Goal: Communication & Community: Ask a question

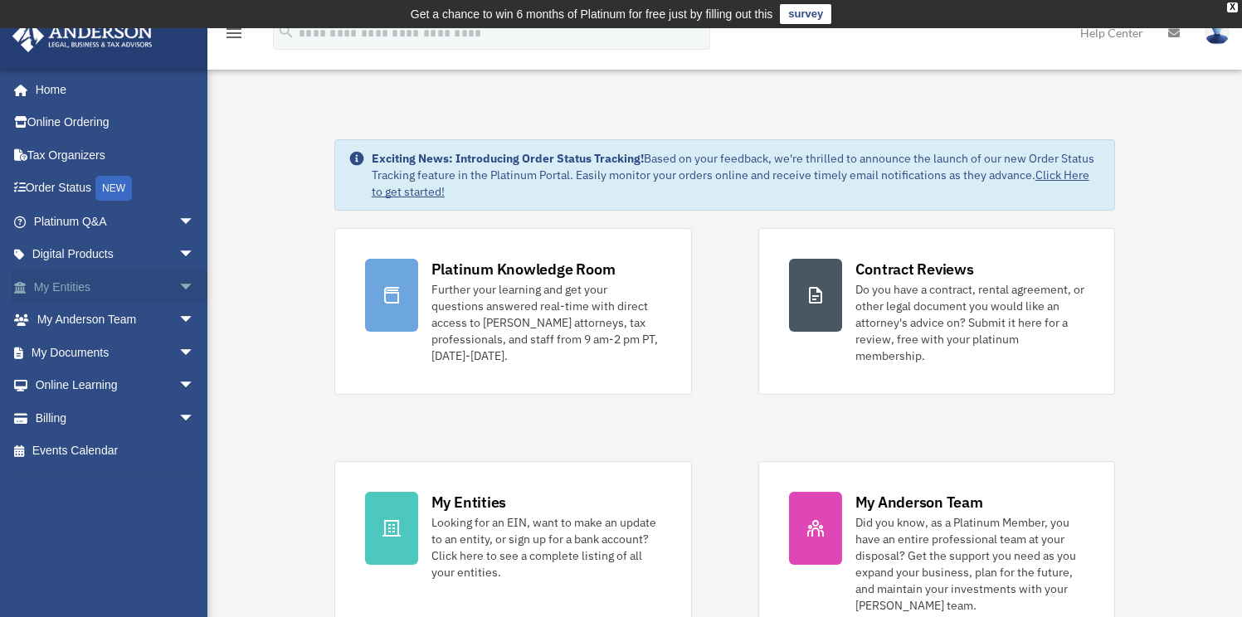
click at [103, 293] on link "My Entities arrow_drop_down" at bounding box center [116, 286] width 208 height 33
click at [178, 352] on span "arrow_drop_down" at bounding box center [194, 353] width 33 height 34
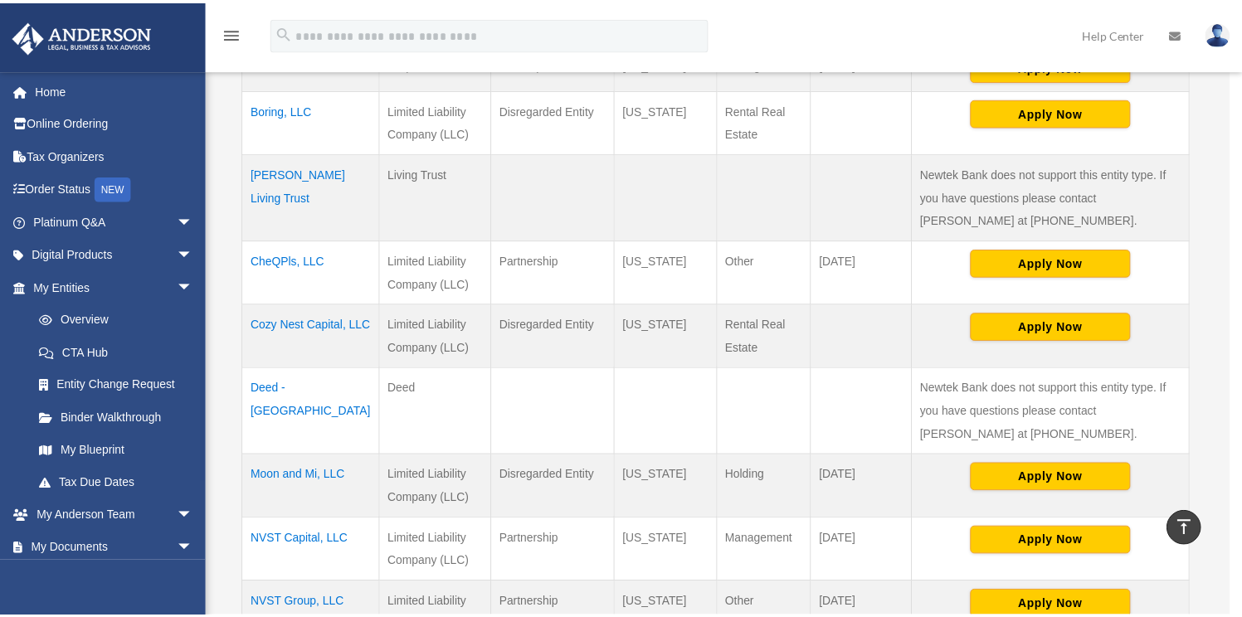
scroll to position [485, 0]
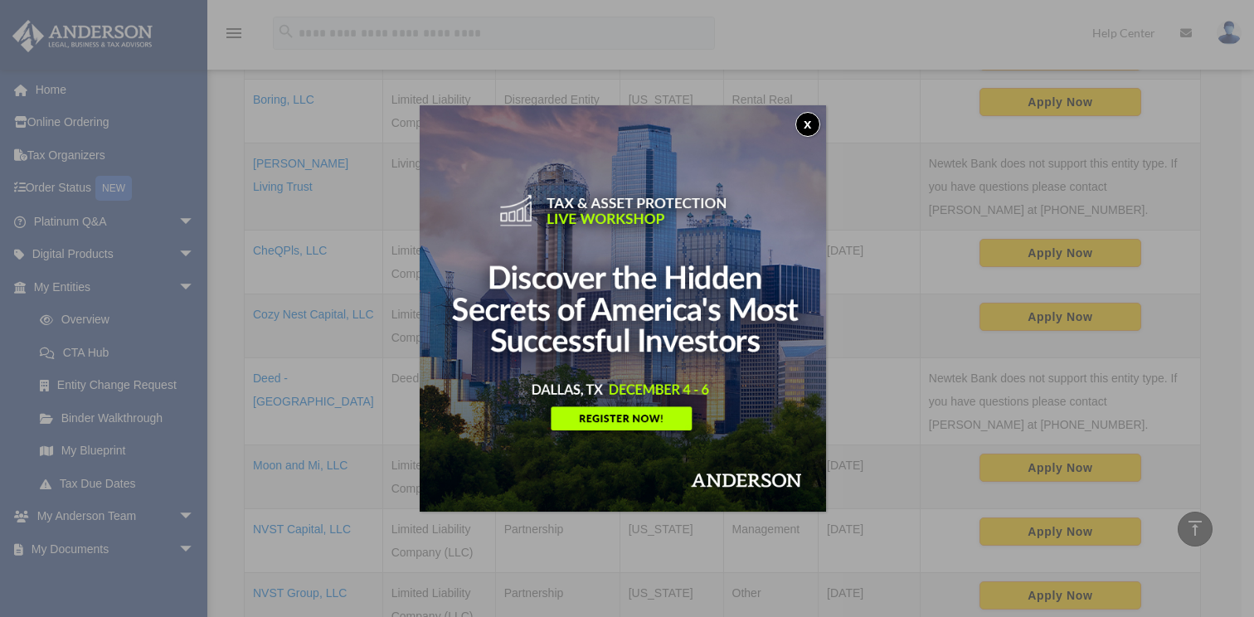
click at [817, 119] on button "x" at bounding box center [807, 124] width 25 height 25
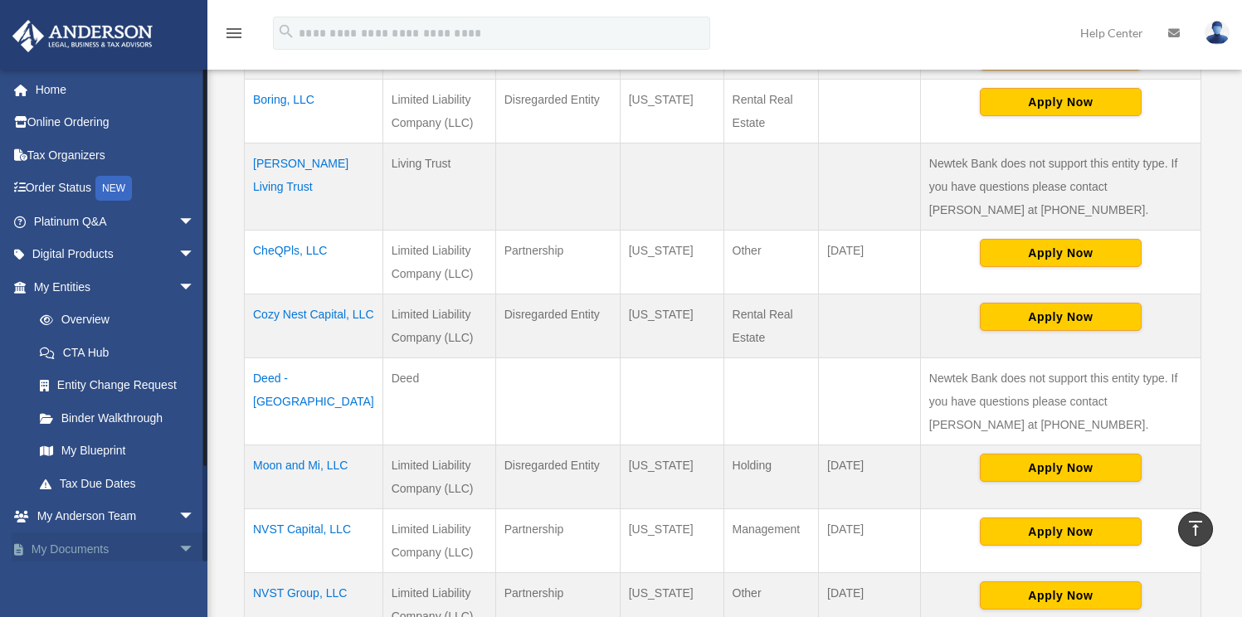
click at [178, 549] on span "arrow_drop_down" at bounding box center [194, 549] width 33 height 34
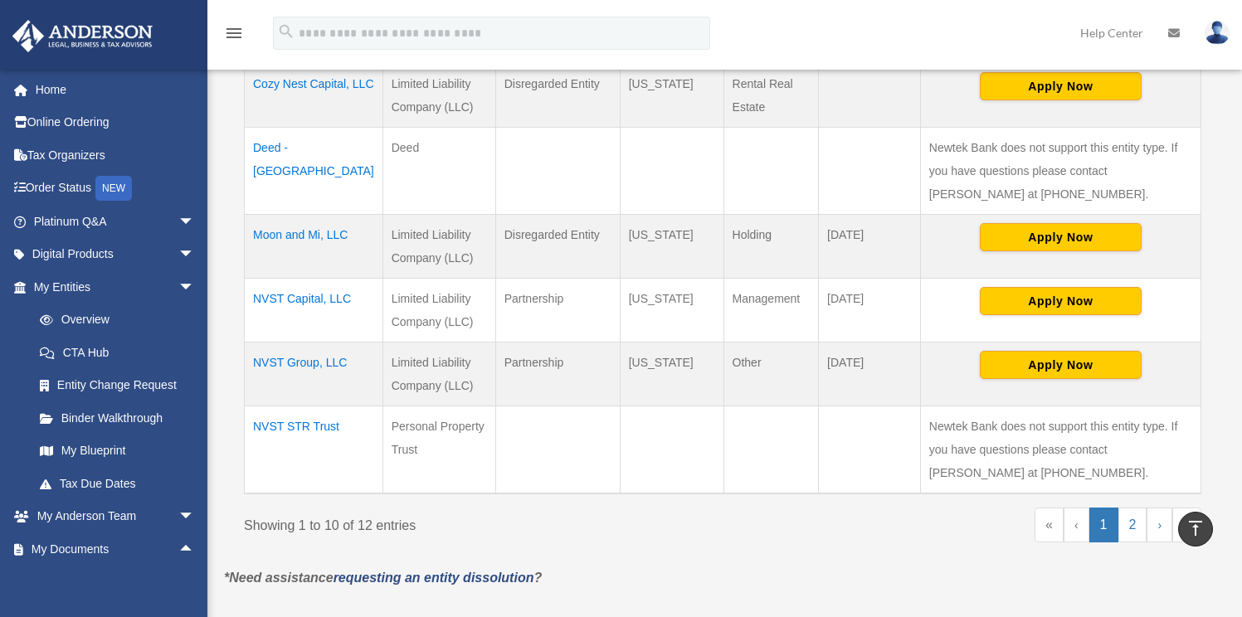
scroll to position [773, 0]
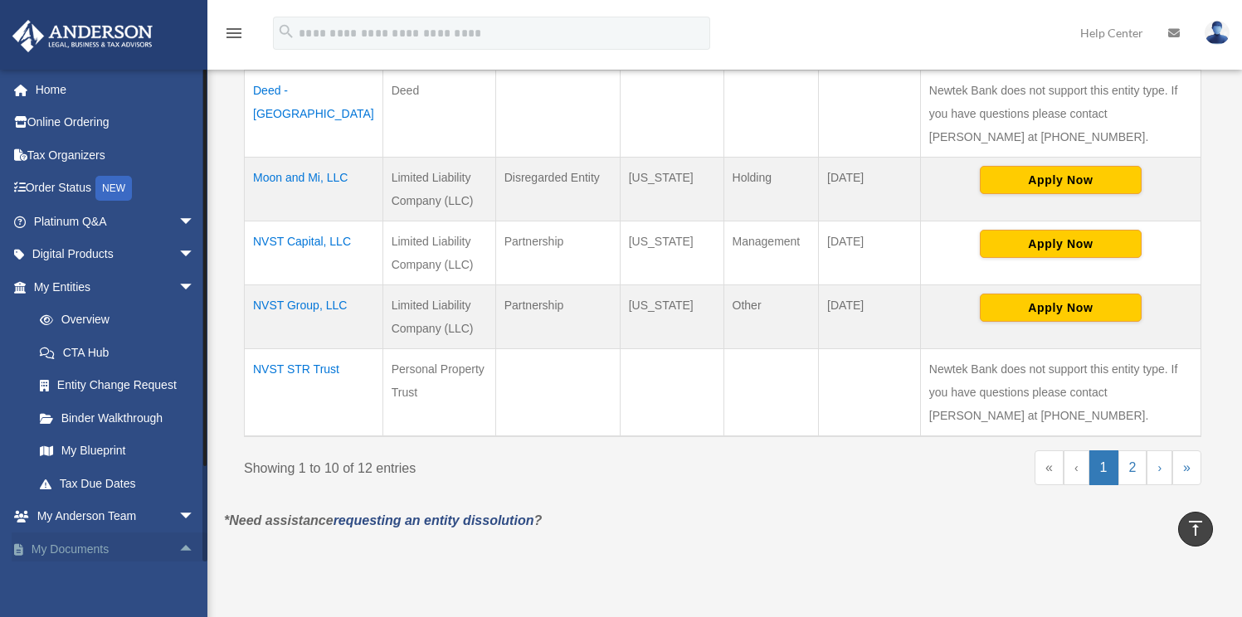
click at [72, 556] on link "My Documents arrow_drop_up" at bounding box center [116, 548] width 208 height 33
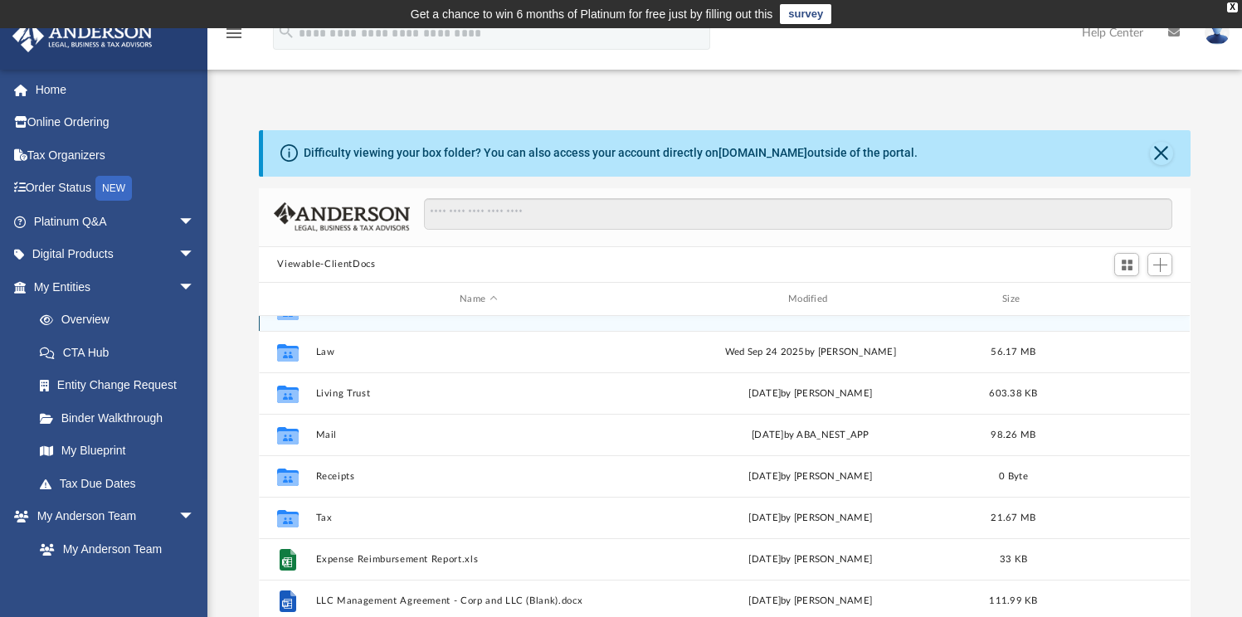
scroll to position [113, 0]
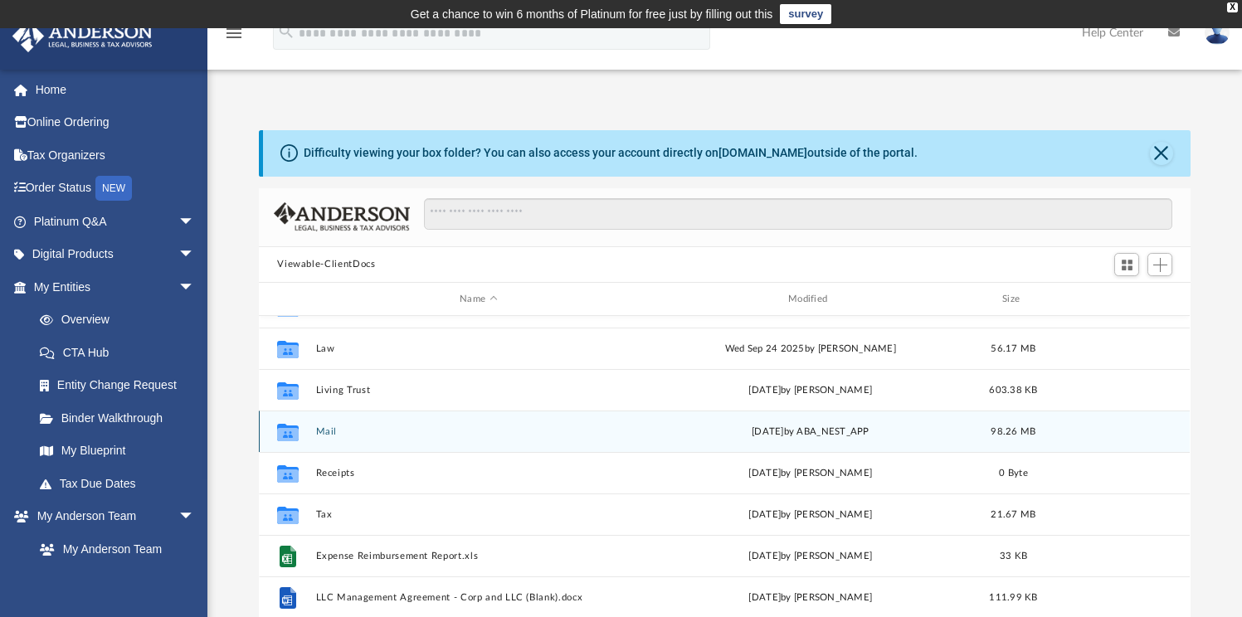
click at [324, 431] on button "Mail" at bounding box center [478, 431] width 325 height 11
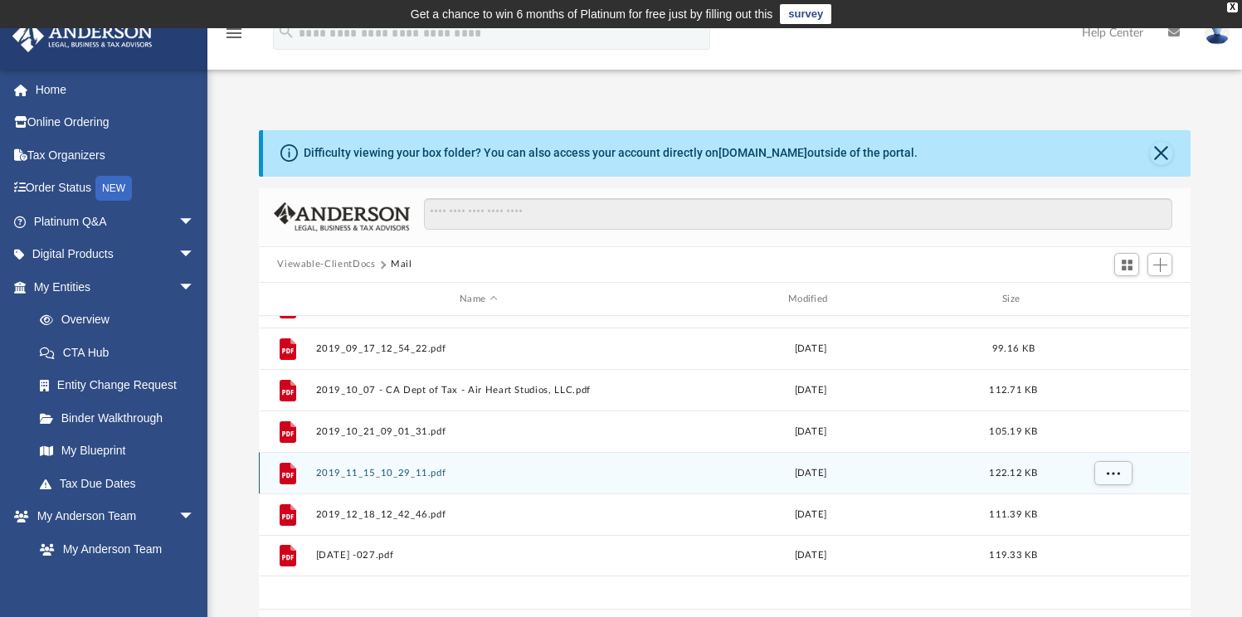
scroll to position [313, 919]
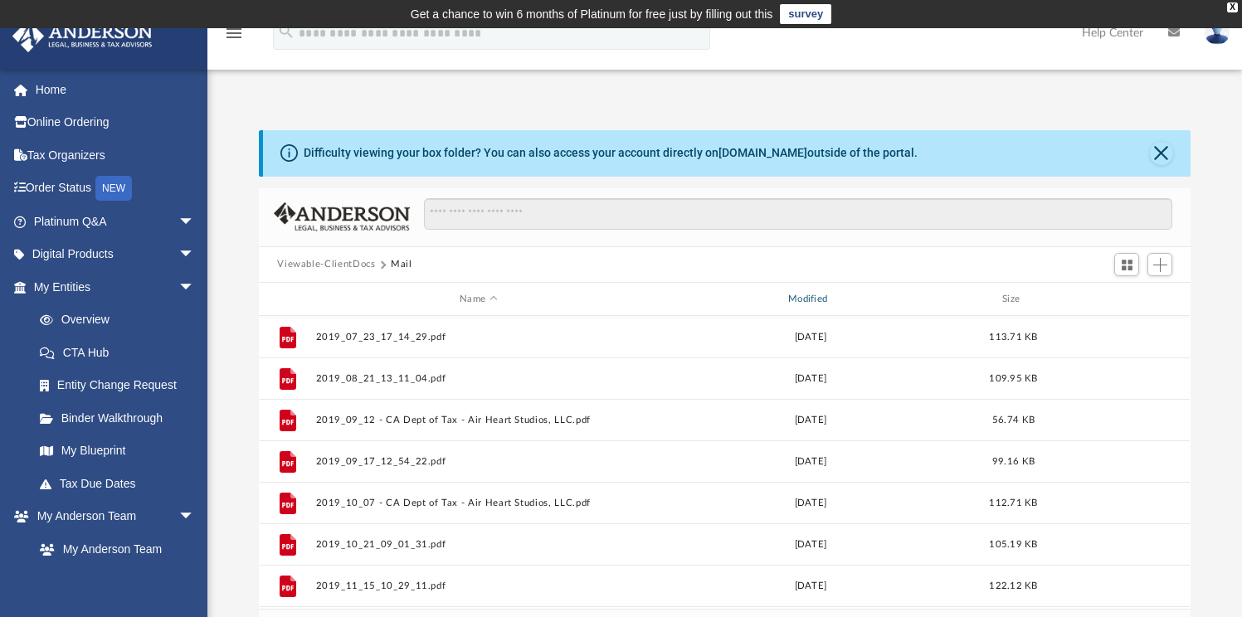
click at [831, 296] on div "Modified" at bounding box center [810, 299] width 325 height 15
click at [831, 297] on div "Modified" at bounding box center [810, 299] width 325 height 15
click at [814, 301] on div "Modified" at bounding box center [810, 299] width 325 height 15
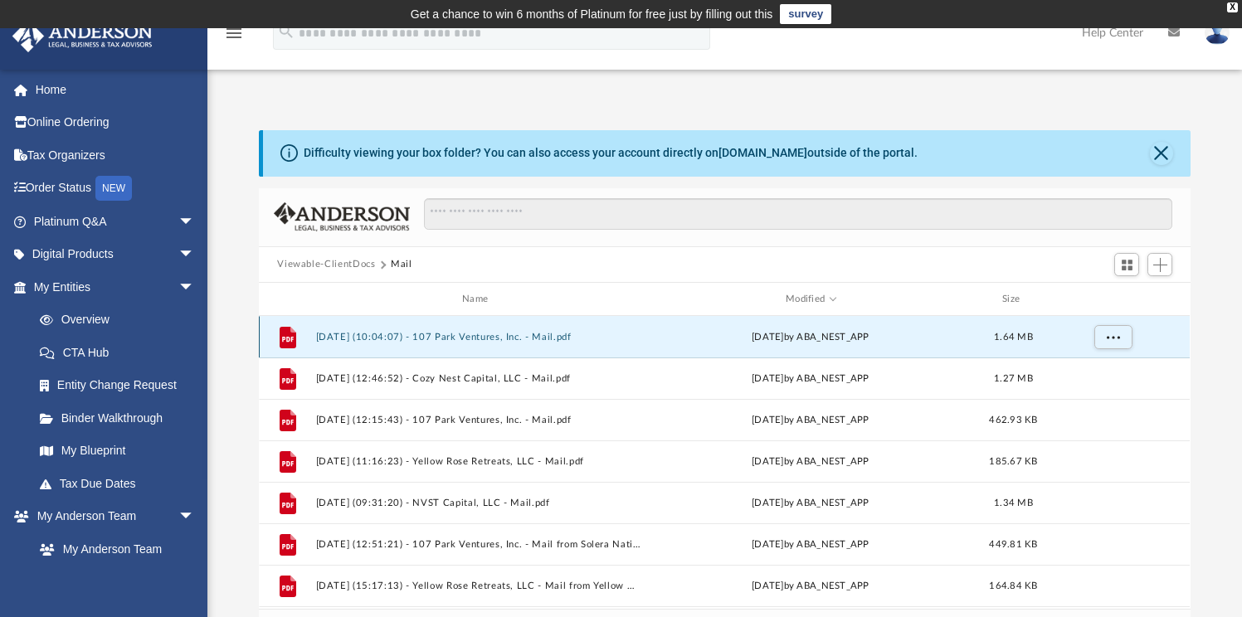
click at [527, 333] on button "[DATE] (10:04:07) - 107 Park Ventures, Inc. - Mail.pdf" at bounding box center [478, 337] width 325 height 11
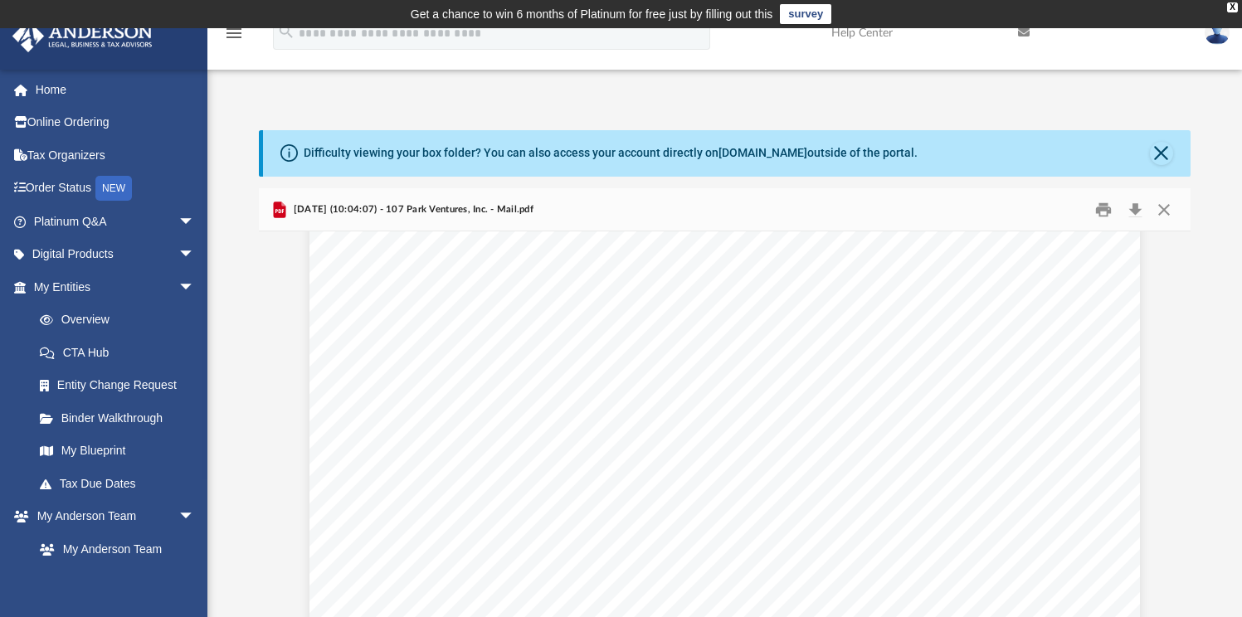
scroll to position [1115, 0]
click at [95, 318] on link "Overview" at bounding box center [121, 320] width 197 height 33
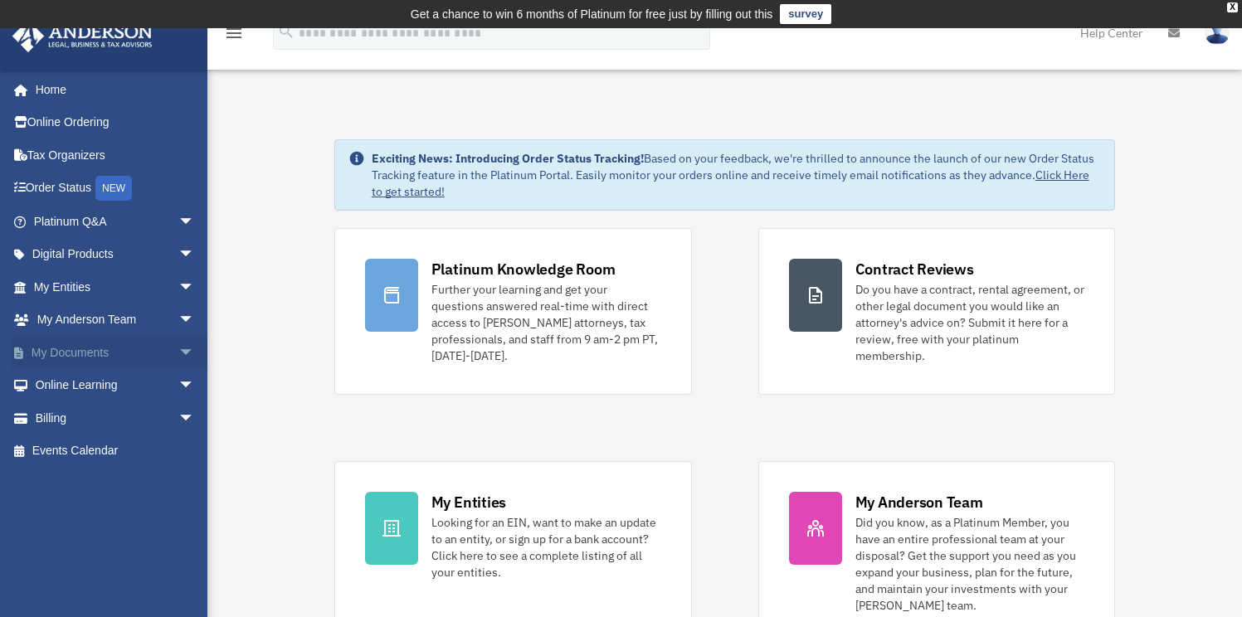
click at [65, 353] on link "My Documents arrow_drop_down" at bounding box center [116, 352] width 208 height 33
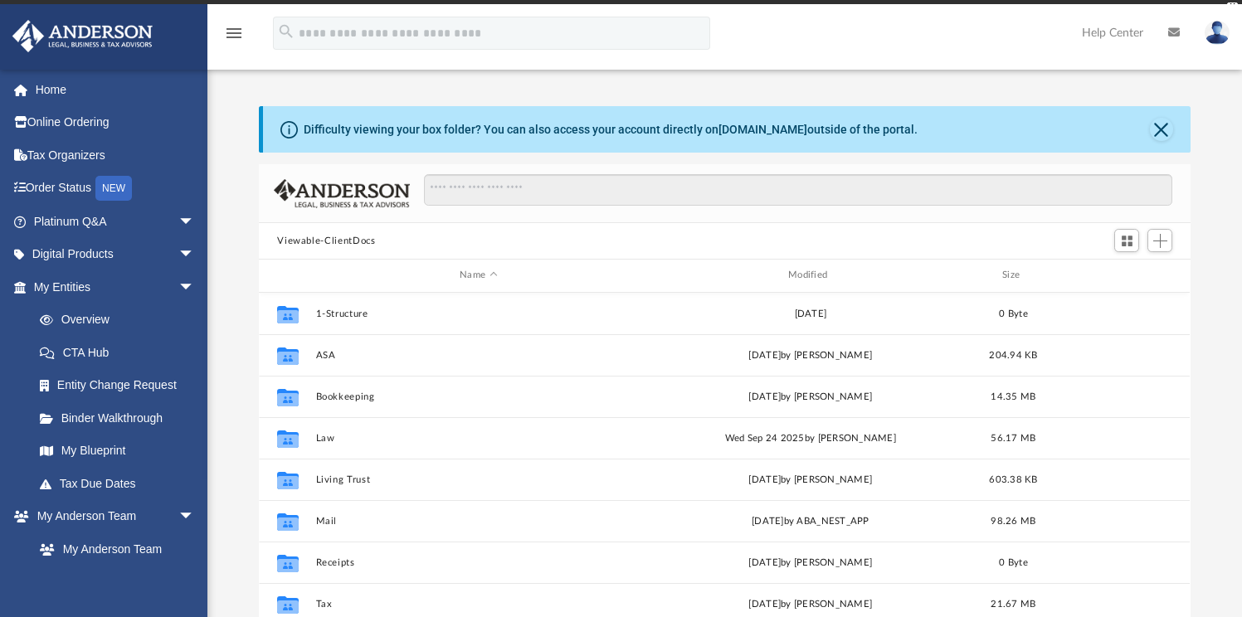
scroll to position [365, 919]
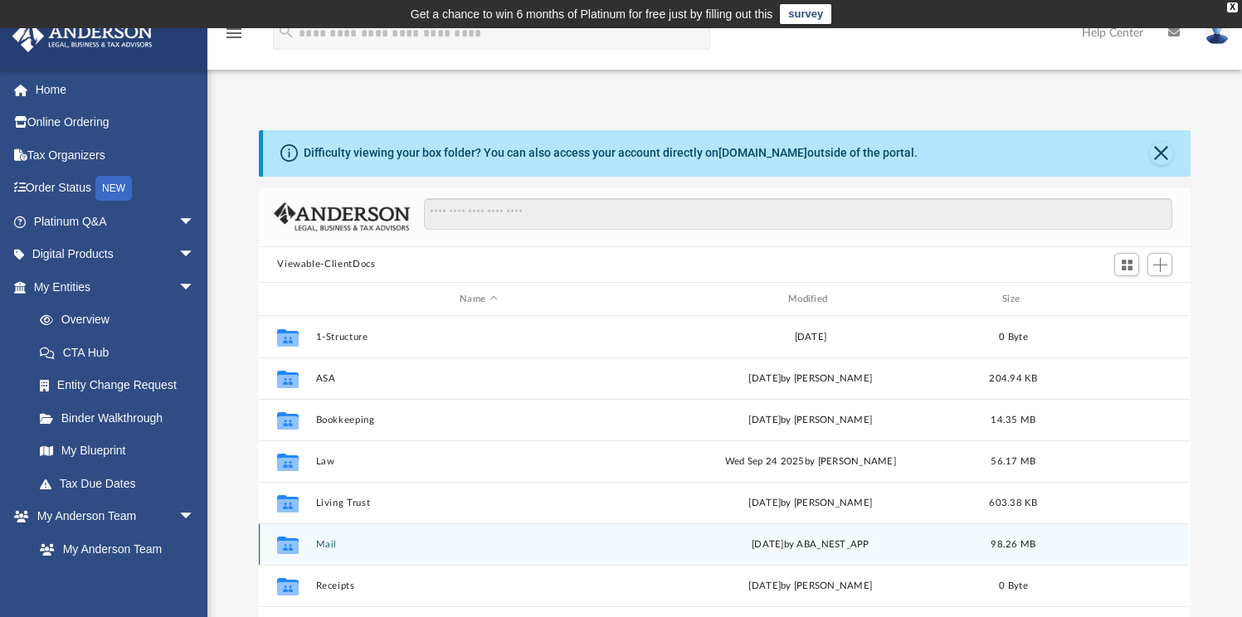
click at [326, 553] on div "Collaborated Folder Mail yesterday by ABA_NEST_APP 98.26 MB" at bounding box center [724, 543] width 931 height 41
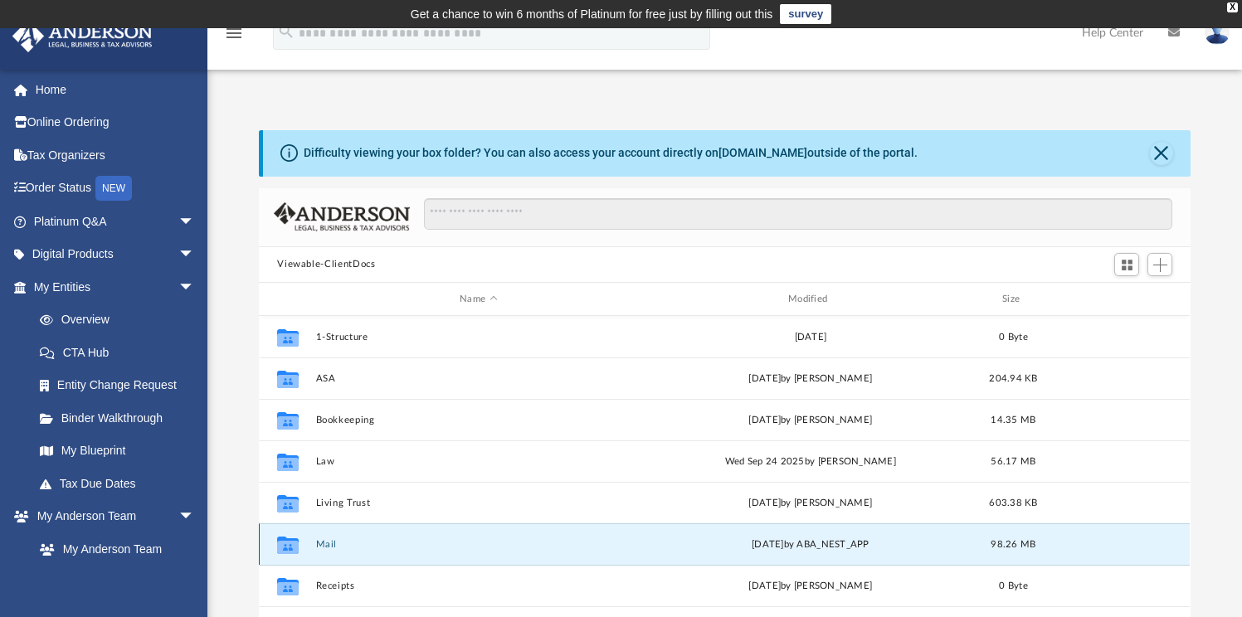
click at [327, 550] on div "Collaborated Folder Mail yesterday by ABA_NEST_APP 98.26 MB" at bounding box center [724, 543] width 931 height 41
click at [327, 542] on button "Mail" at bounding box center [478, 544] width 325 height 11
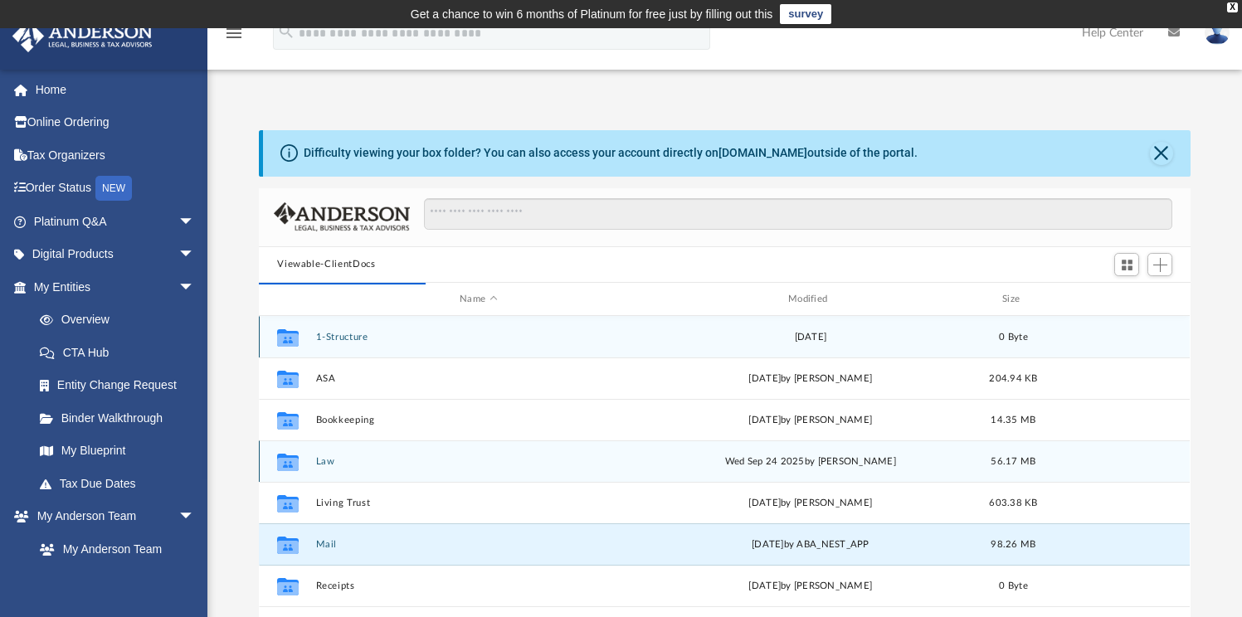
scroll to position [313, 919]
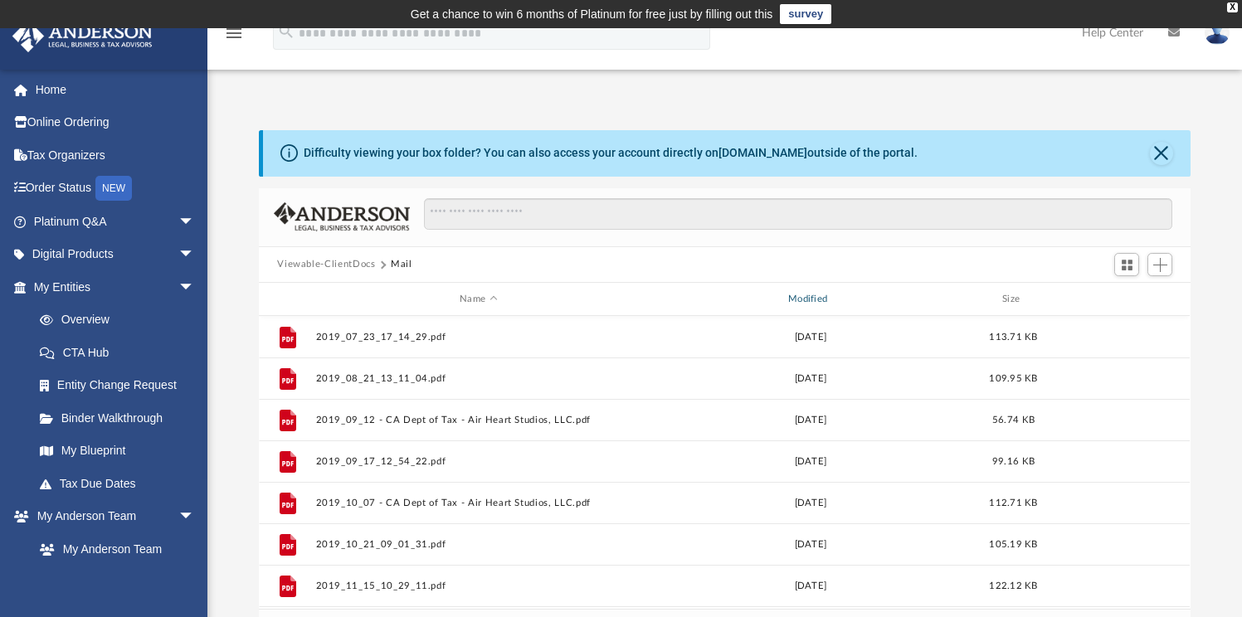
click at [825, 301] on div "Modified" at bounding box center [810, 299] width 325 height 15
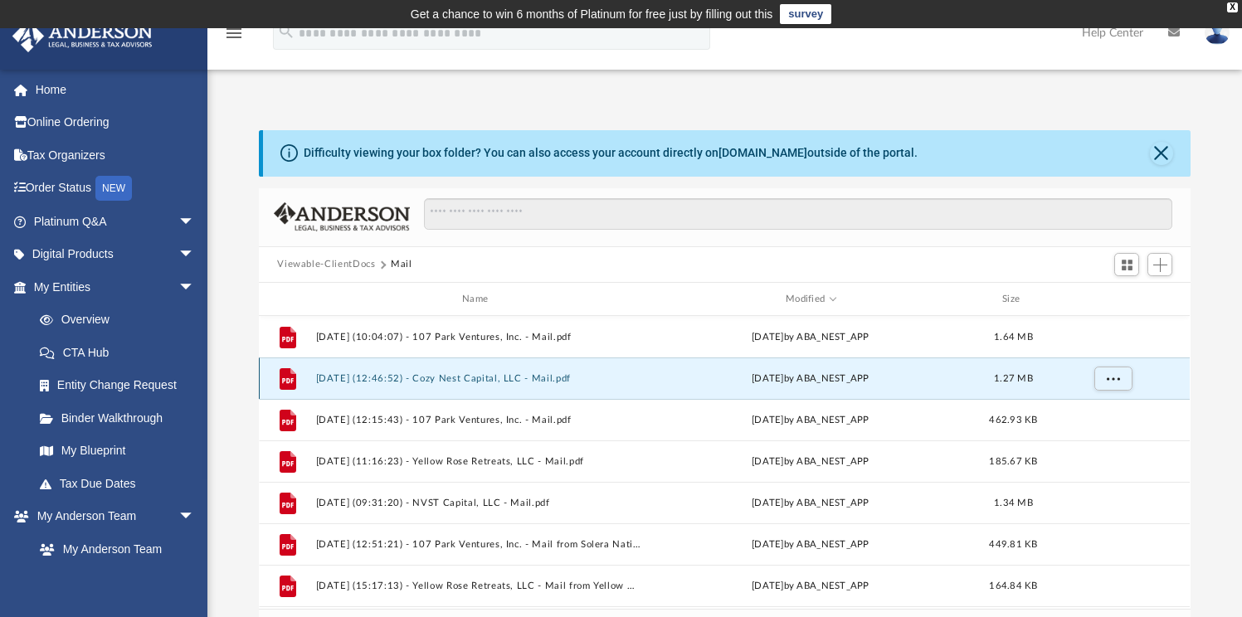
click at [544, 381] on button "2025.09.18 (12:46:52) - Cozy Nest Capital, LLC - Mail.pdf" at bounding box center [478, 378] width 325 height 11
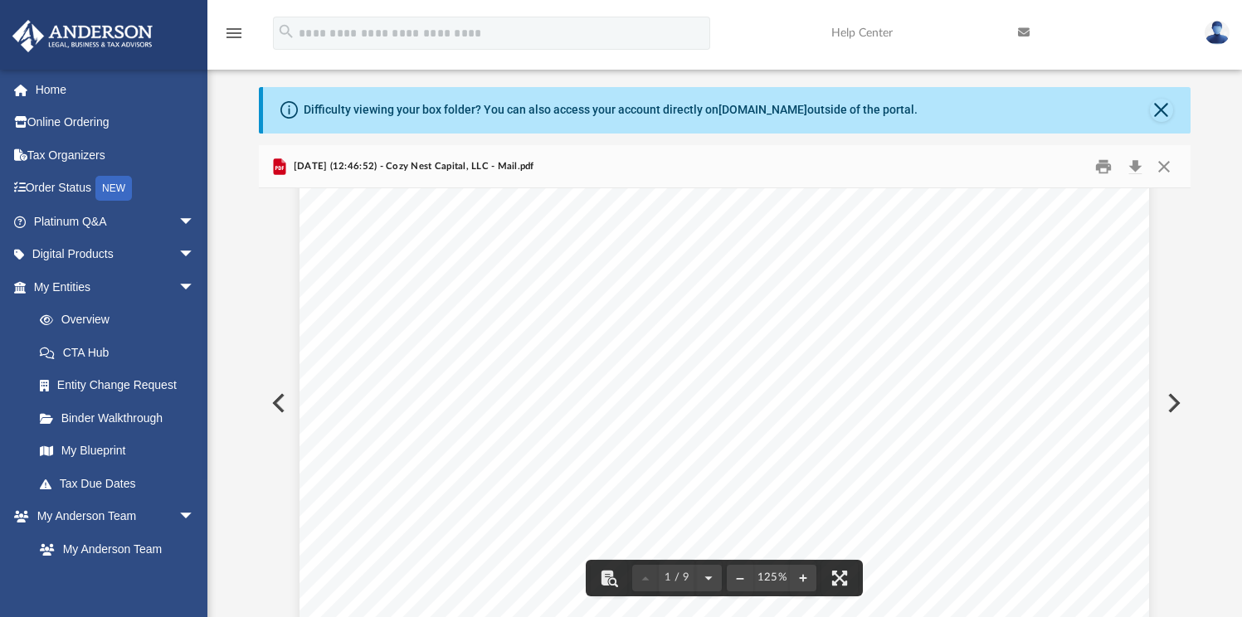
scroll to position [270, 0]
click at [1173, 402] on button "Preview" at bounding box center [1172, 403] width 36 height 46
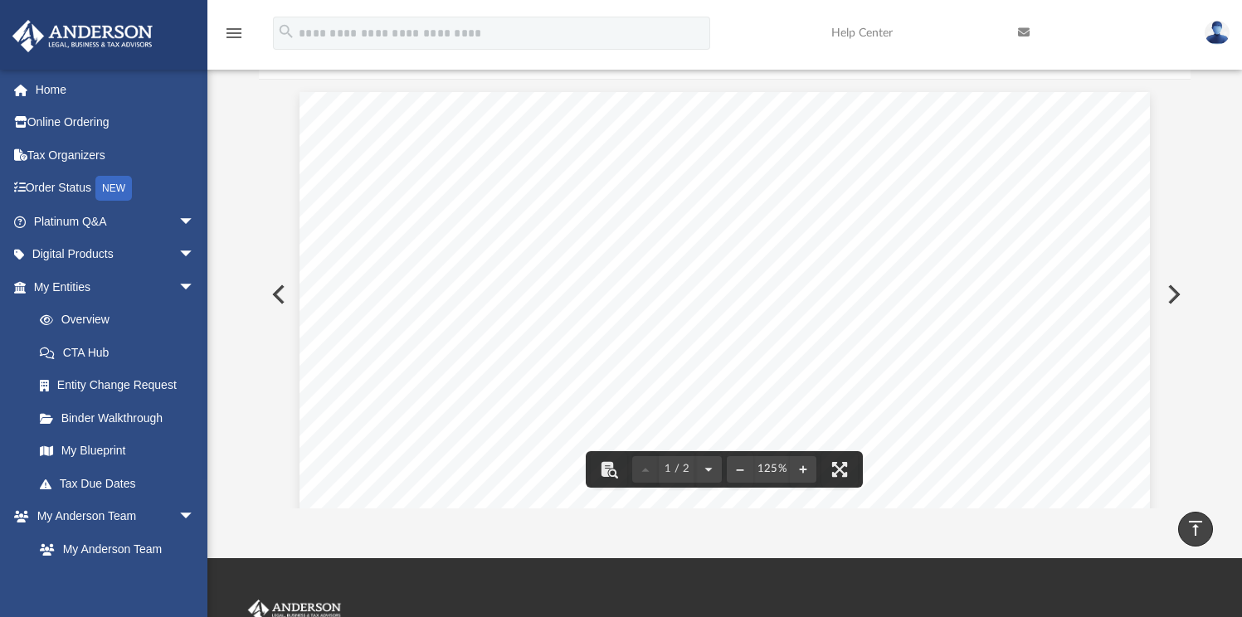
scroll to position [0, 0]
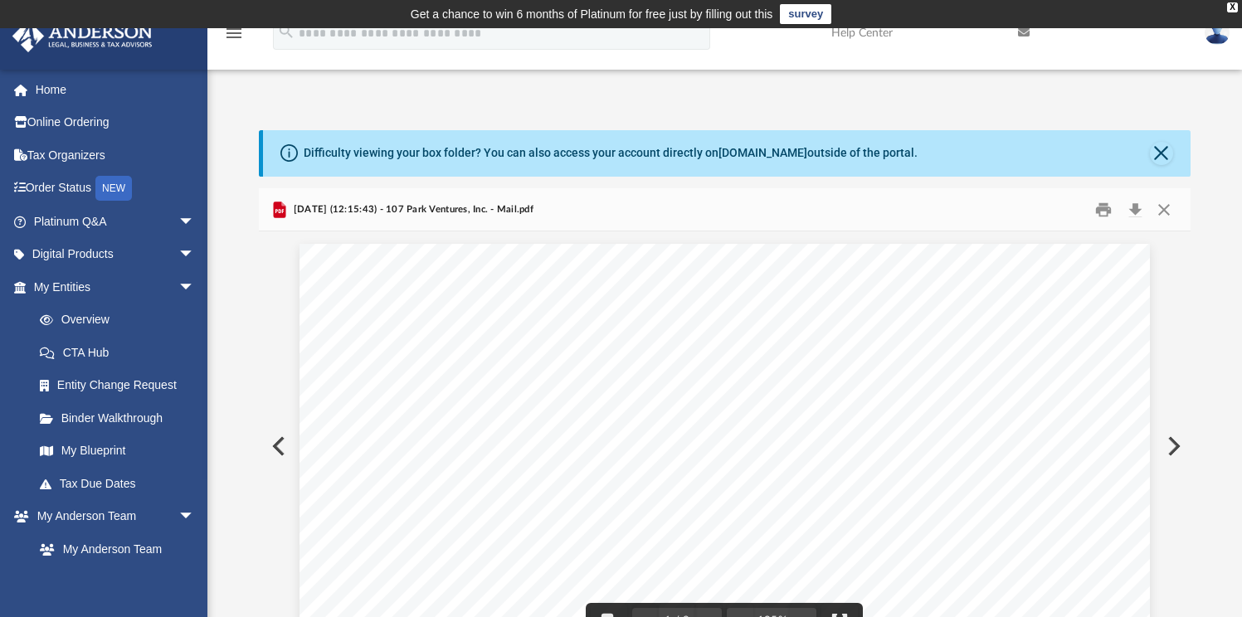
click at [1171, 432] on button "Preview" at bounding box center [1172, 446] width 36 height 46
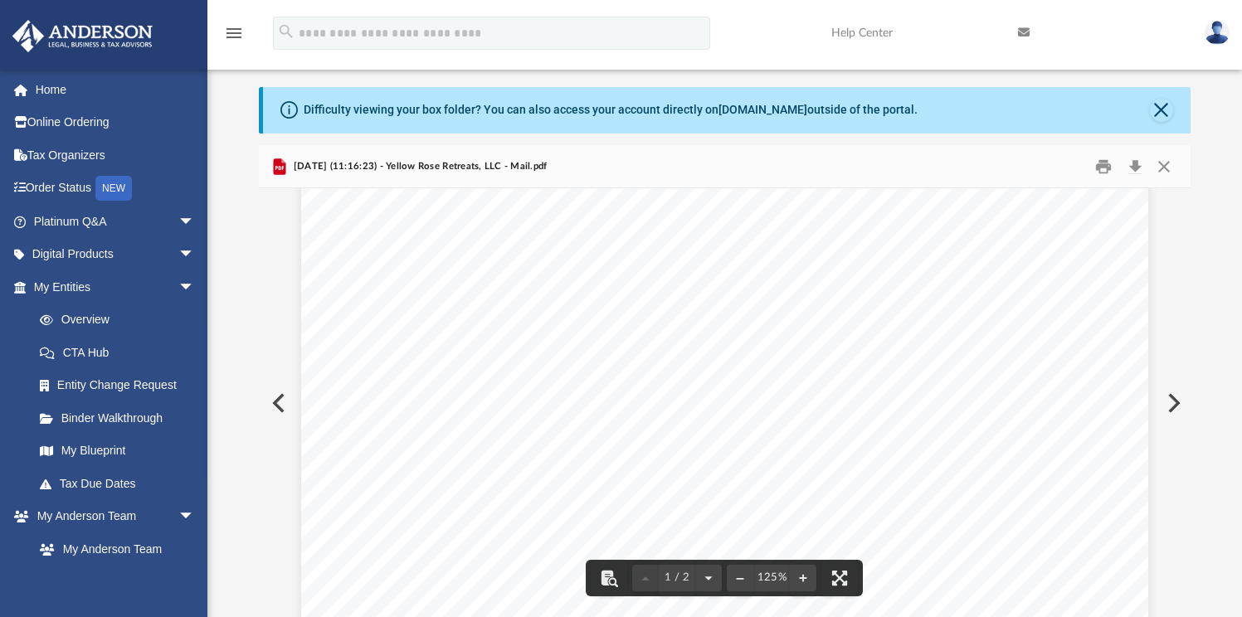
scroll to position [297, 0]
click at [1171, 391] on button "Preview" at bounding box center [1172, 403] width 36 height 46
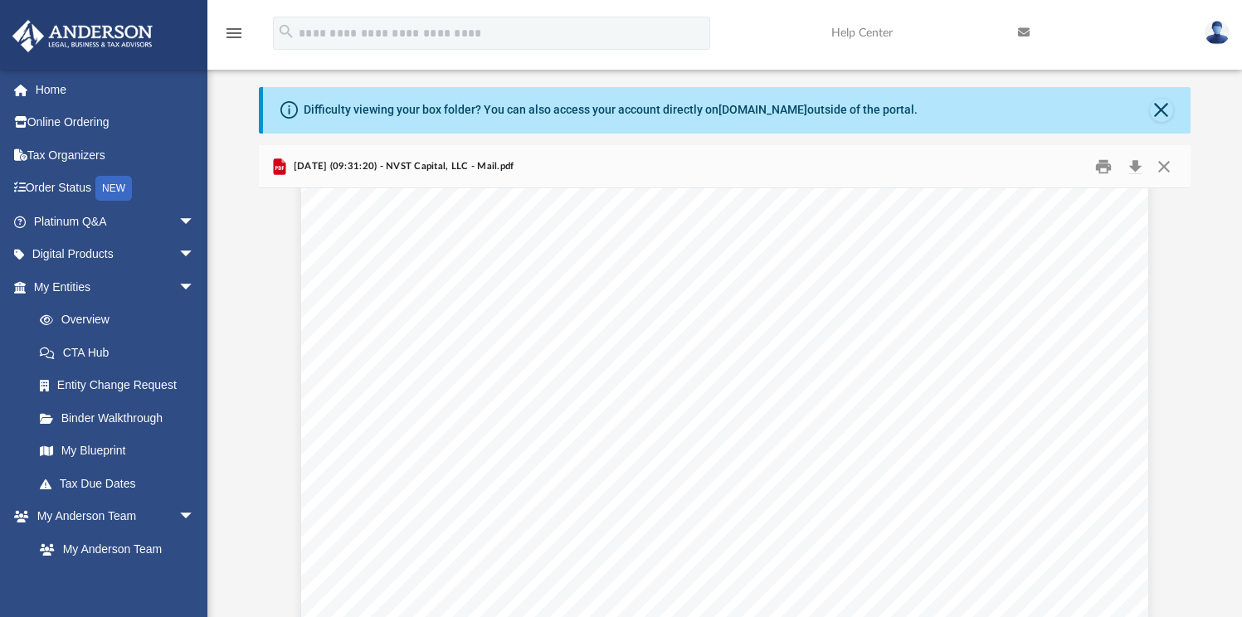
scroll to position [25, 0]
click at [1132, 167] on button "Download" at bounding box center [1135, 166] width 30 height 26
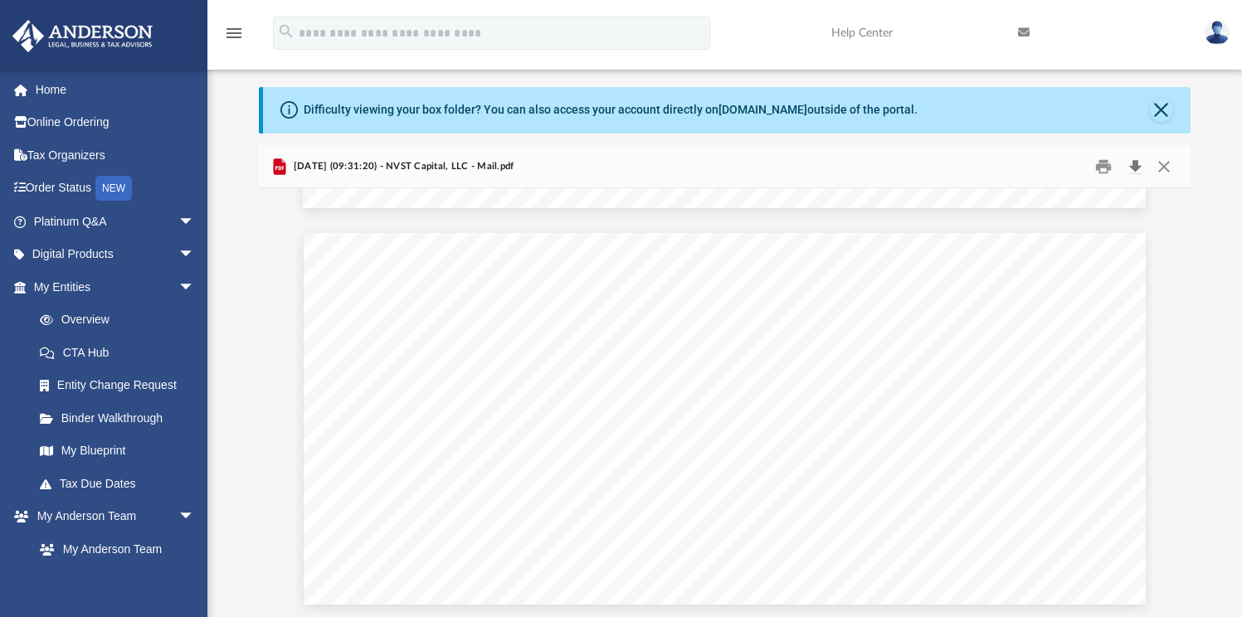
click at [1132, 167] on button "Download" at bounding box center [1135, 166] width 30 height 26
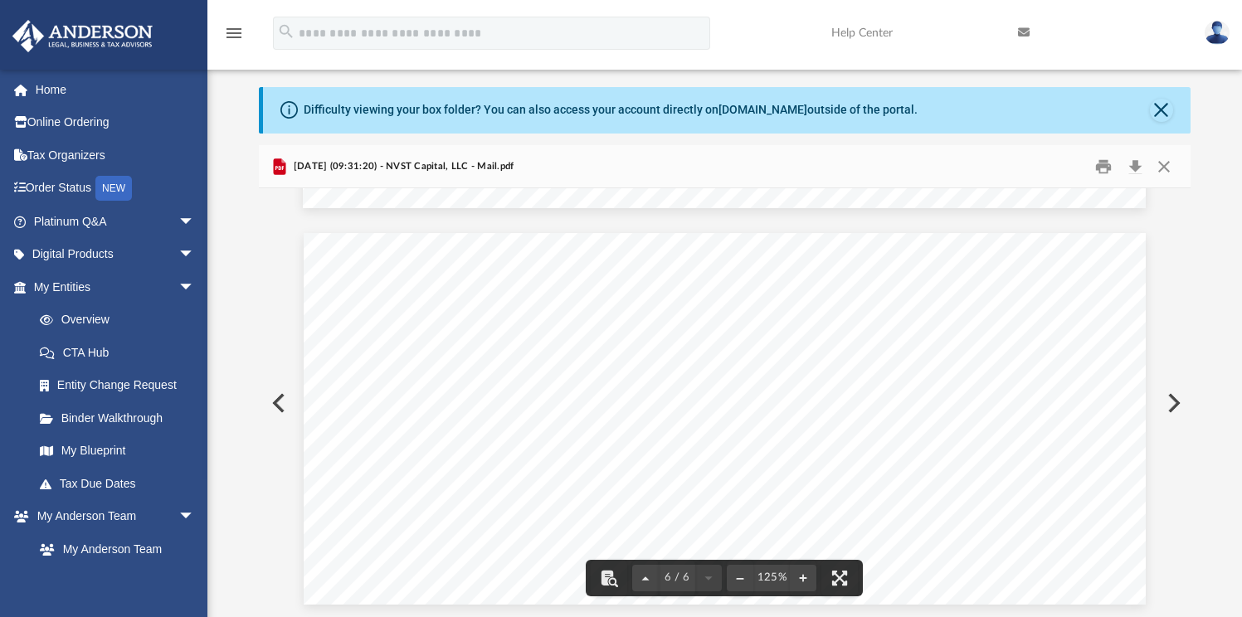
click at [528, 440] on div "Page 6" at bounding box center [725, 419] width 843 height 372
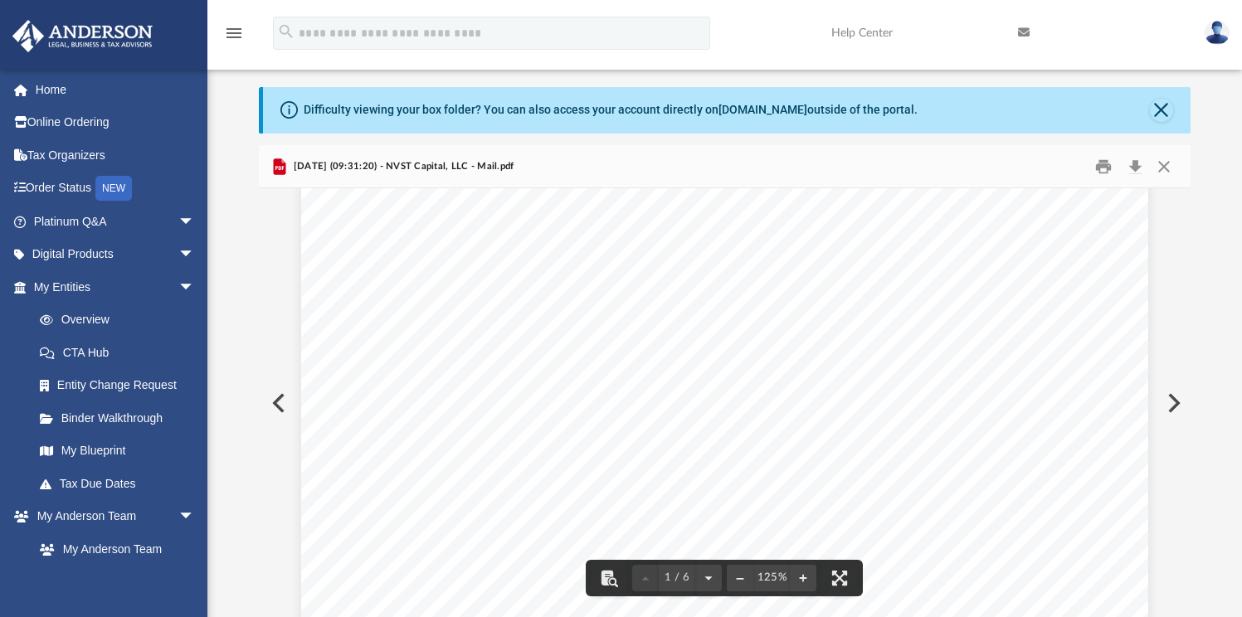
scroll to position [0, 0]
click at [1179, 401] on button "Preview" at bounding box center [1172, 403] width 36 height 46
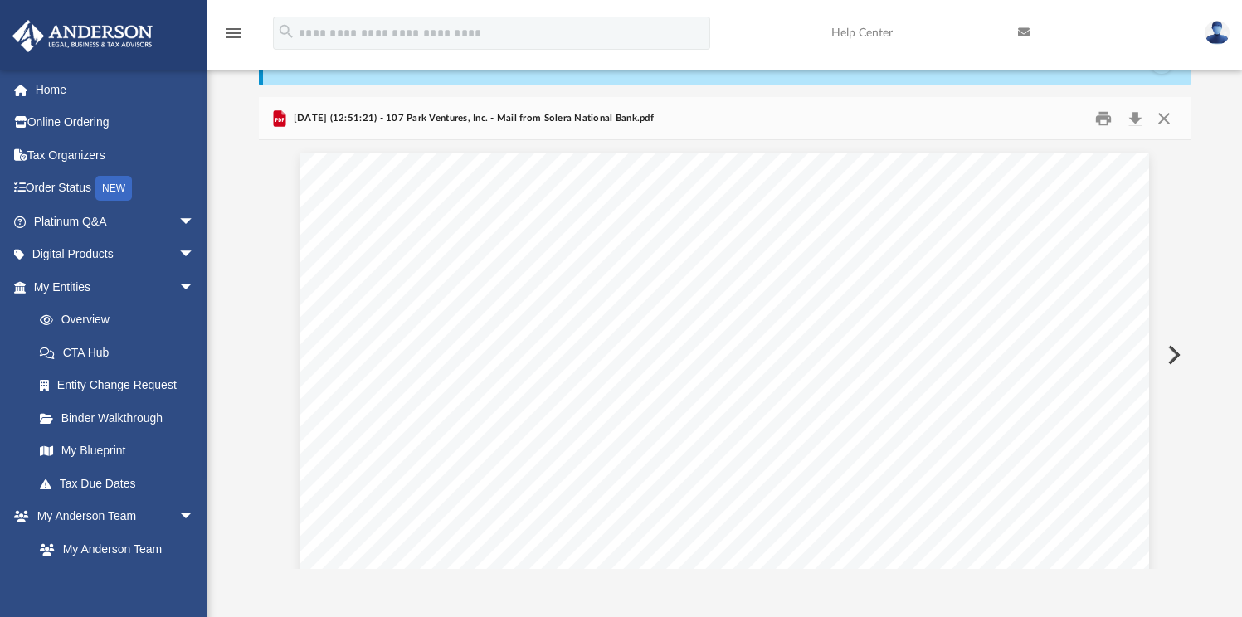
scroll to position [142, 0]
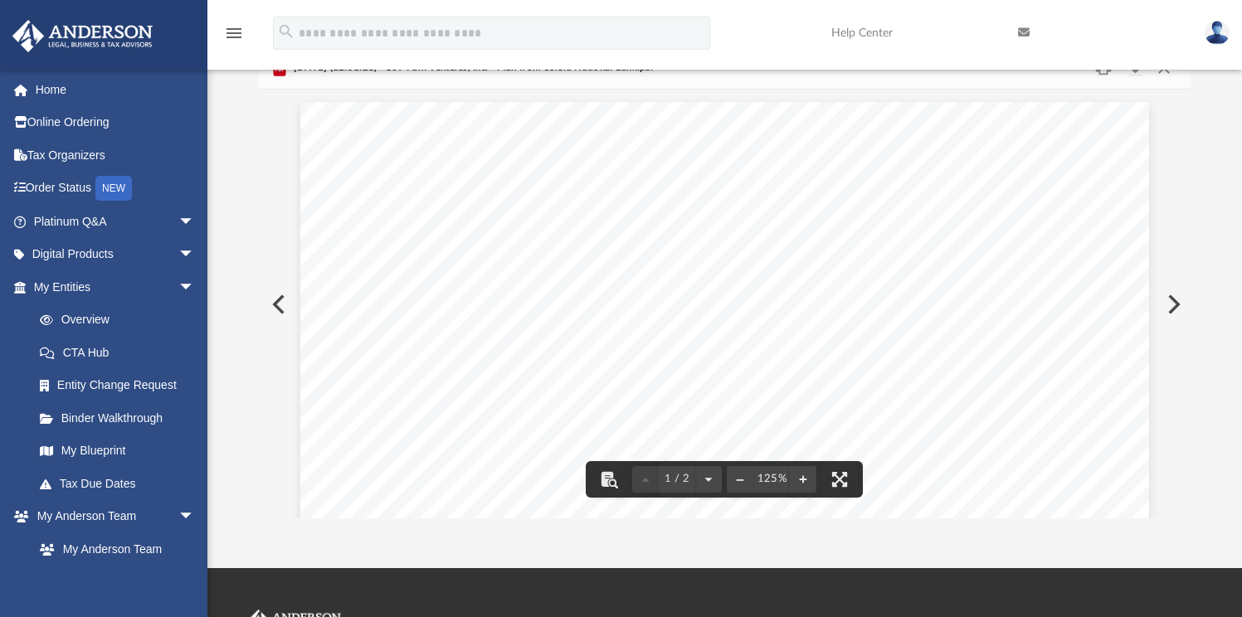
click at [1174, 312] on button "Preview" at bounding box center [1172, 304] width 36 height 46
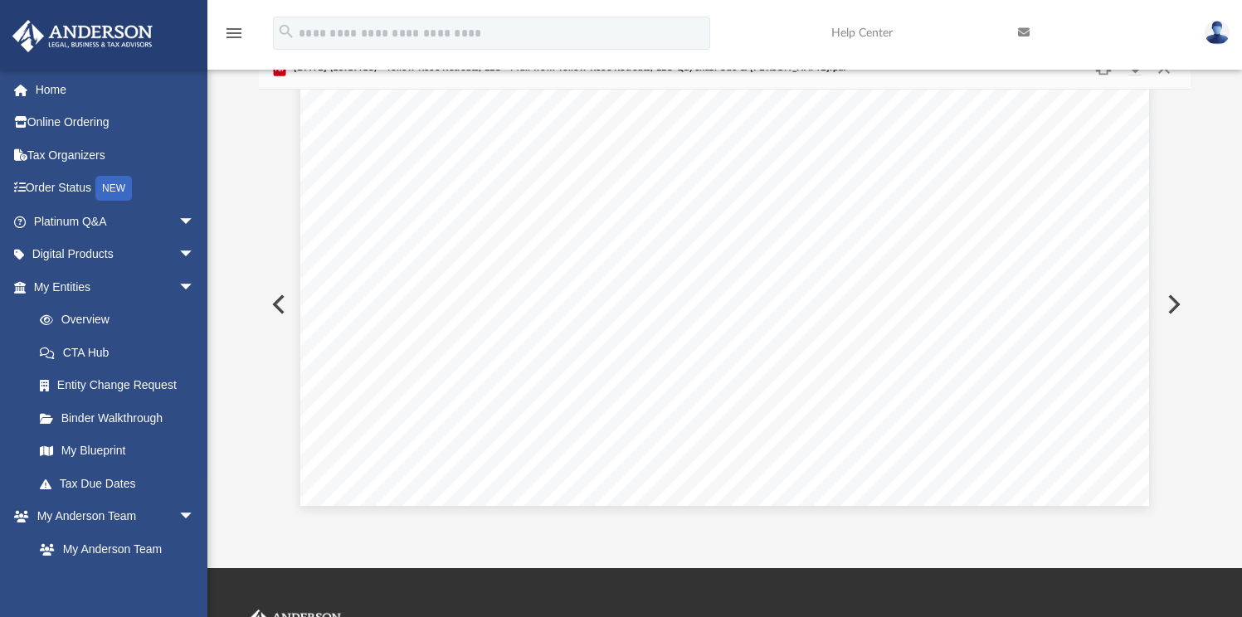
scroll to position [148, 0]
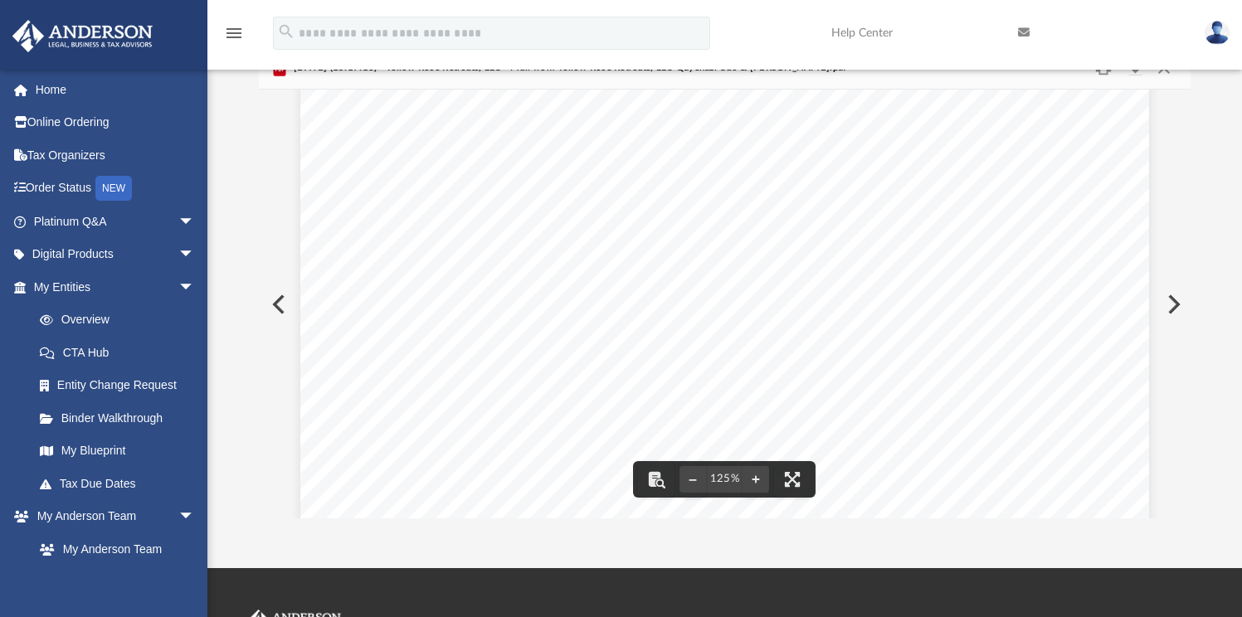
click at [1173, 299] on button "Preview" at bounding box center [1172, 304] width 36 height 46
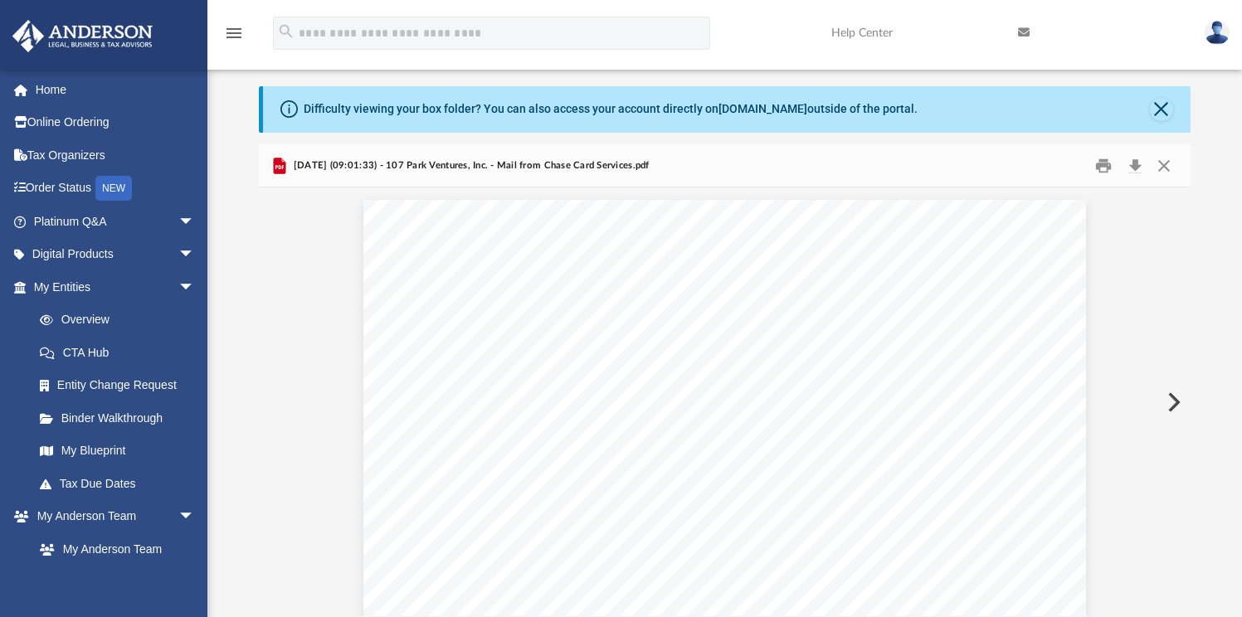
scroll to position [41, 0]
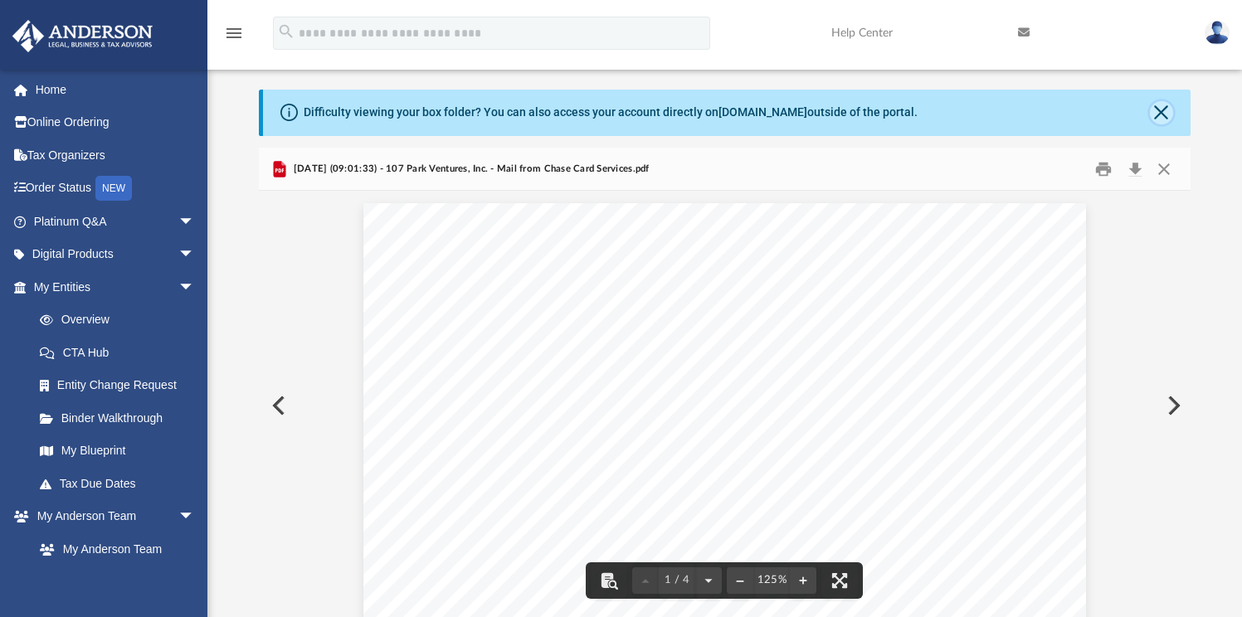
click at [1155, 114] on button "Close" at bounding box center [1160, 112] width 23 height 23
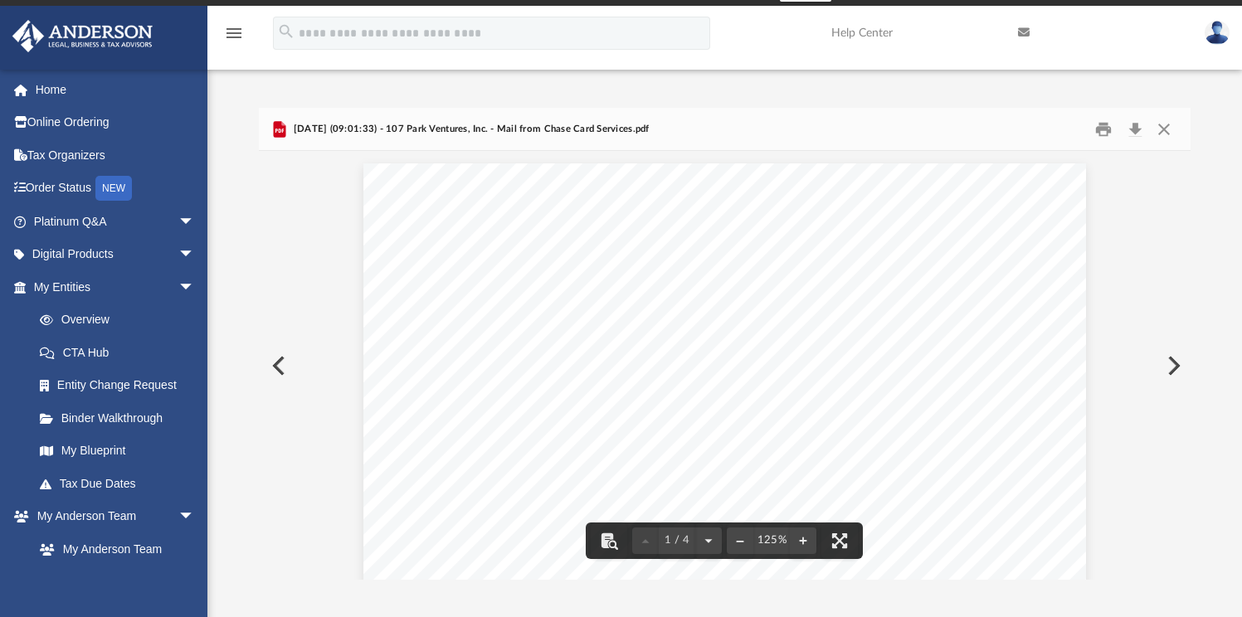
scroll to position [0, 0]
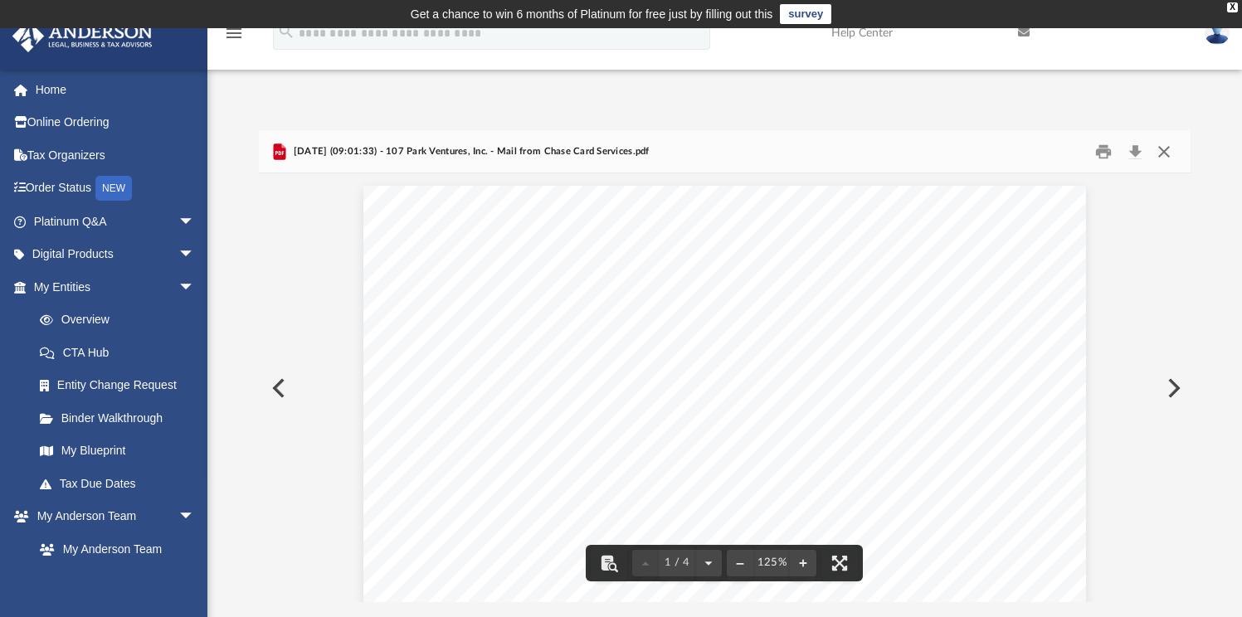
click at [1169, 156] on button "Close" at bounding box center [1164, 151] width 30 height 26
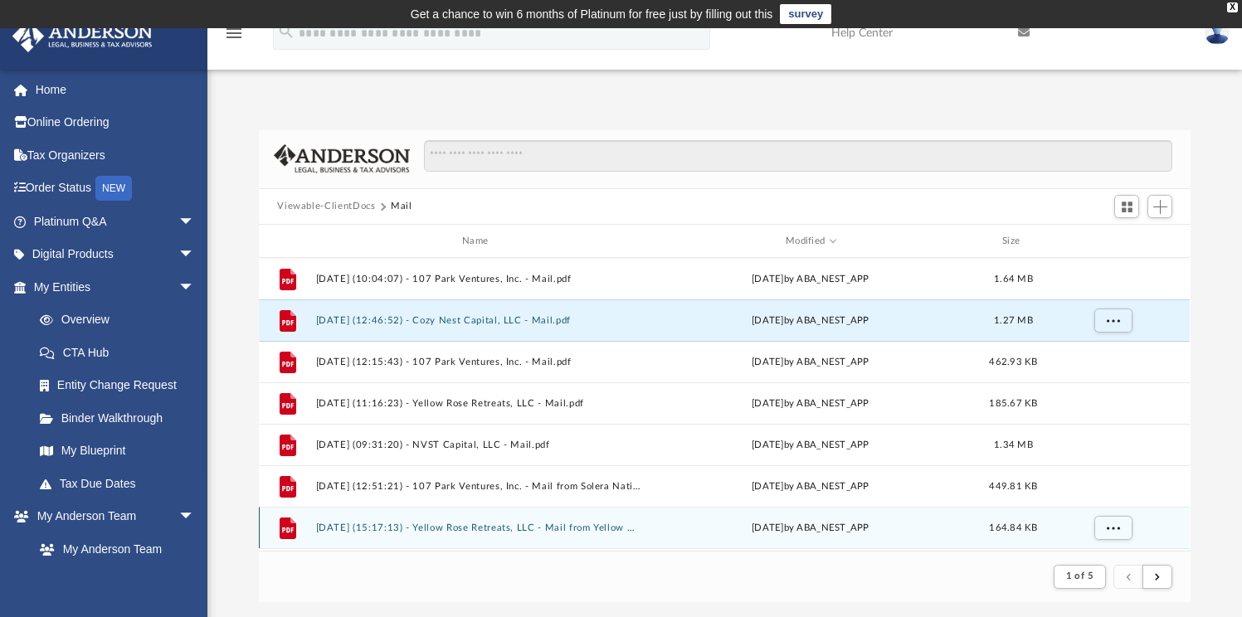
click at [623, 526] on button "2025.08.07 (15:17:13) - Yellow Rose Retreats, LLC - Mail from Yellow Rose Retre…" at bounding box center [478, 527] width 325 height 11
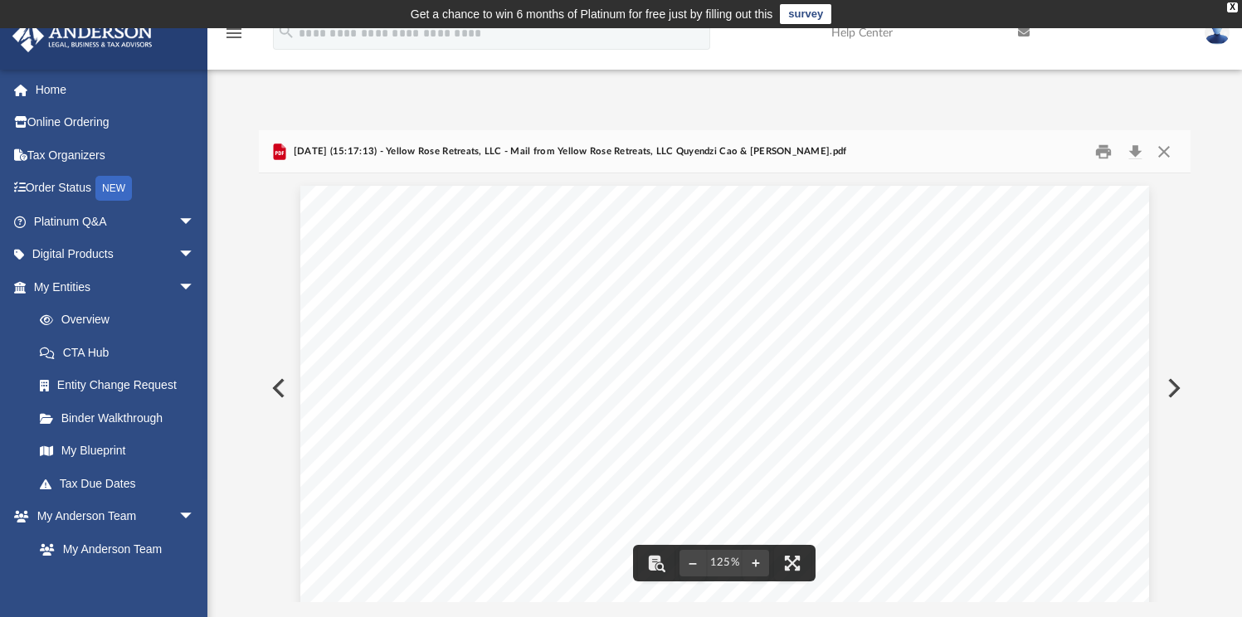
click at [1160, 387] on button "Preview" at bounding box center [1172, 388] width 36 height 46
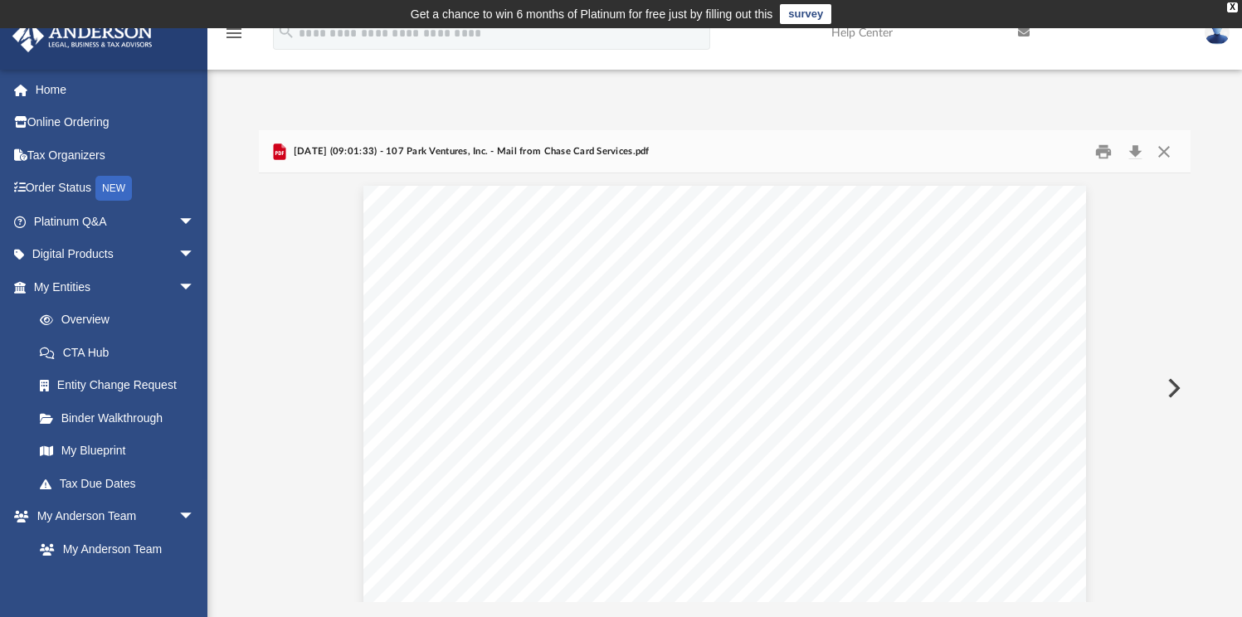
click at [1164, 387] on button "Preview" at bounding box center [1172, 388] width 36 height 46
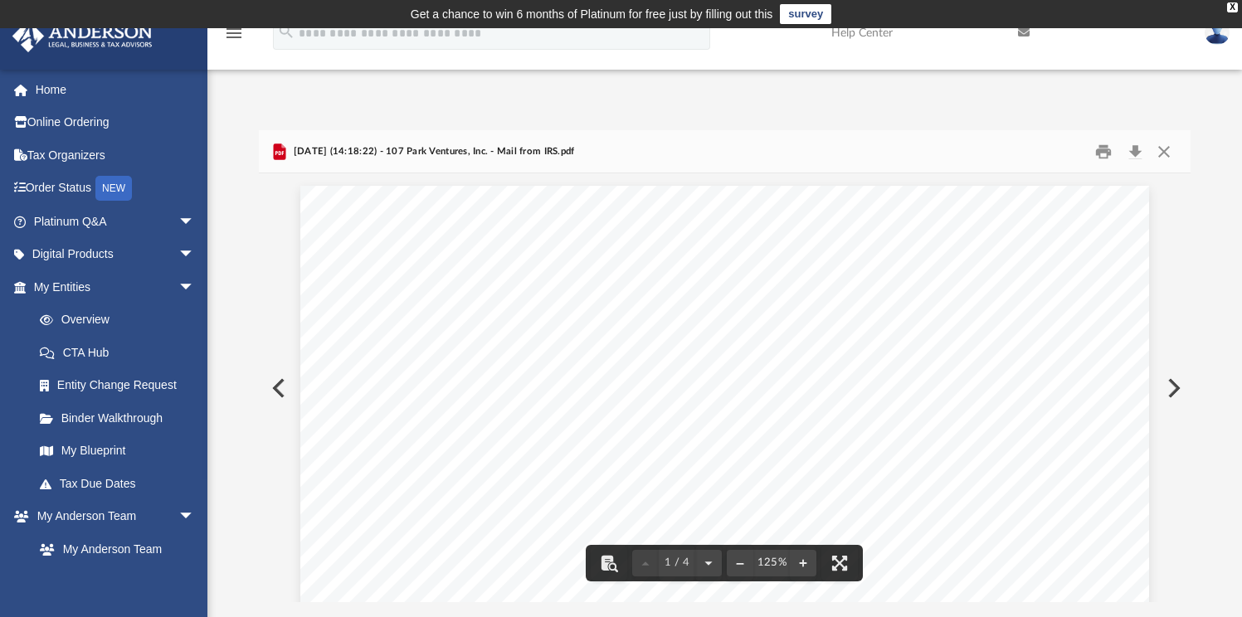
click at [1170, 393] on button "Preview" at bounding box center [1172, 388] width 36 height 46
click at [1174, 377] on button "Preview" at bounding box center [1172, 388] width 36 height 46
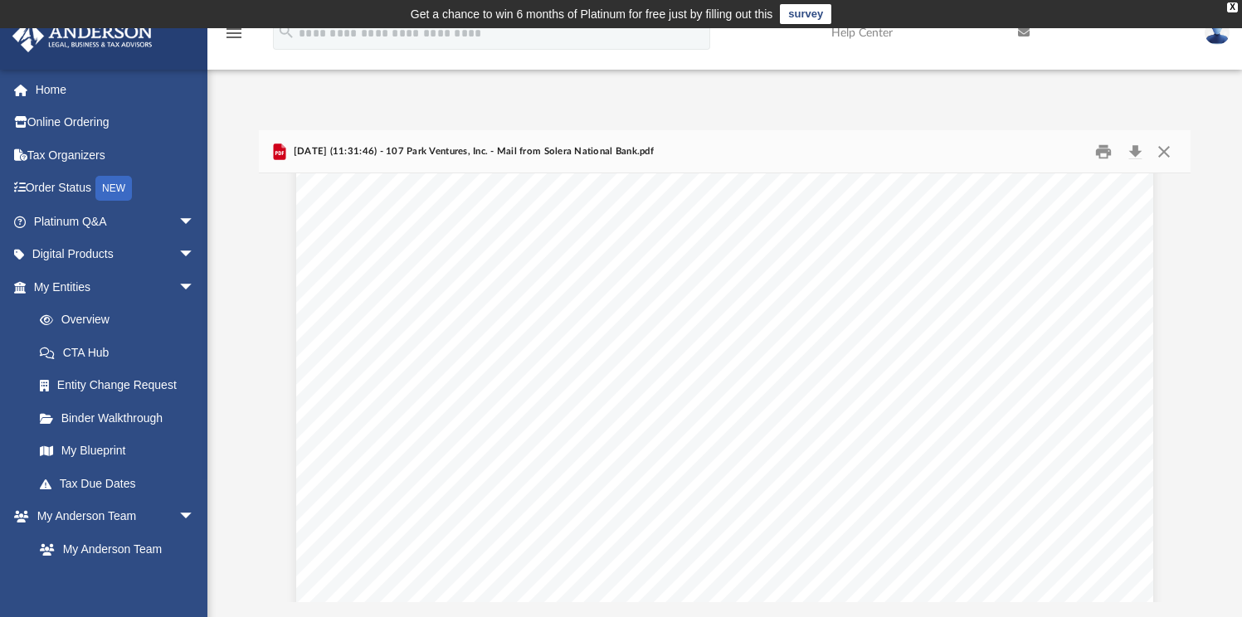
scroll to position [487, 0]
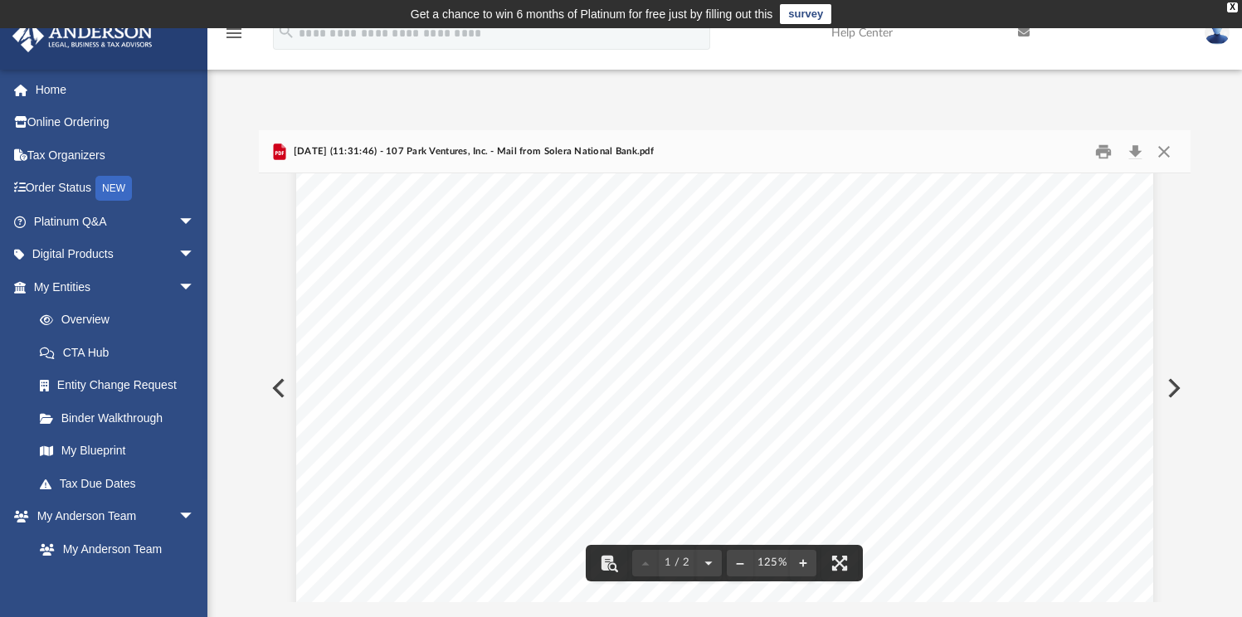
click at [1166, 391] on button "Preview" at bounding box center [1172, 388] width 36 height 46
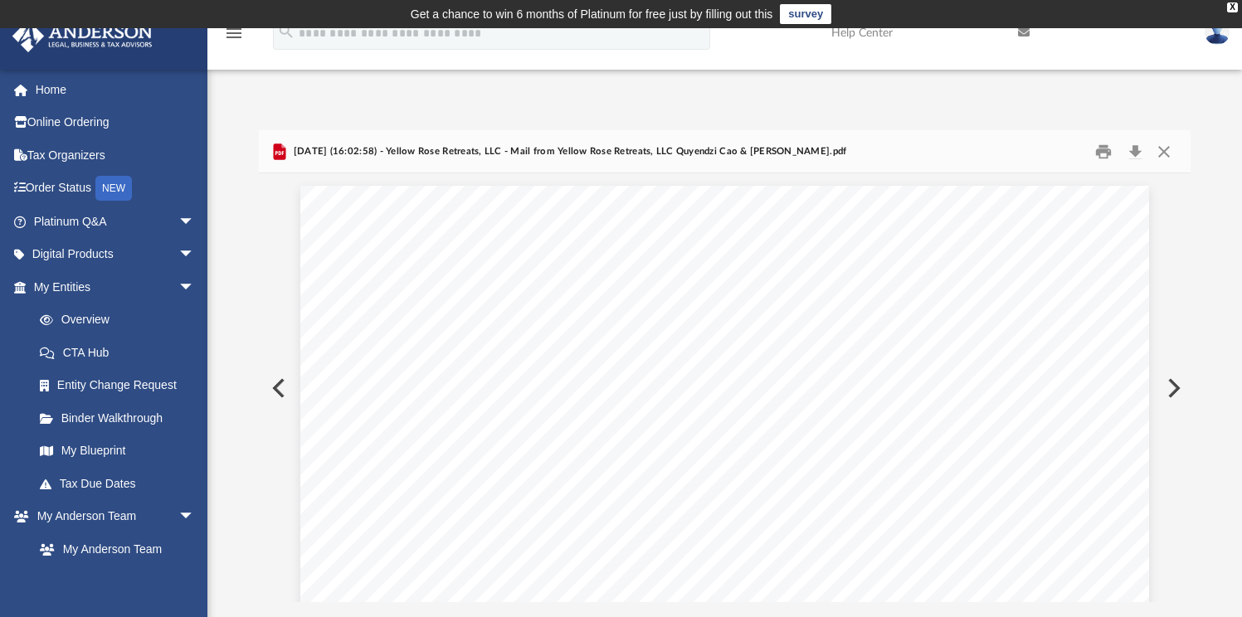
click at [1175, 385] on button "Preview" at bounding box center [1172, 388] width 36 height 46
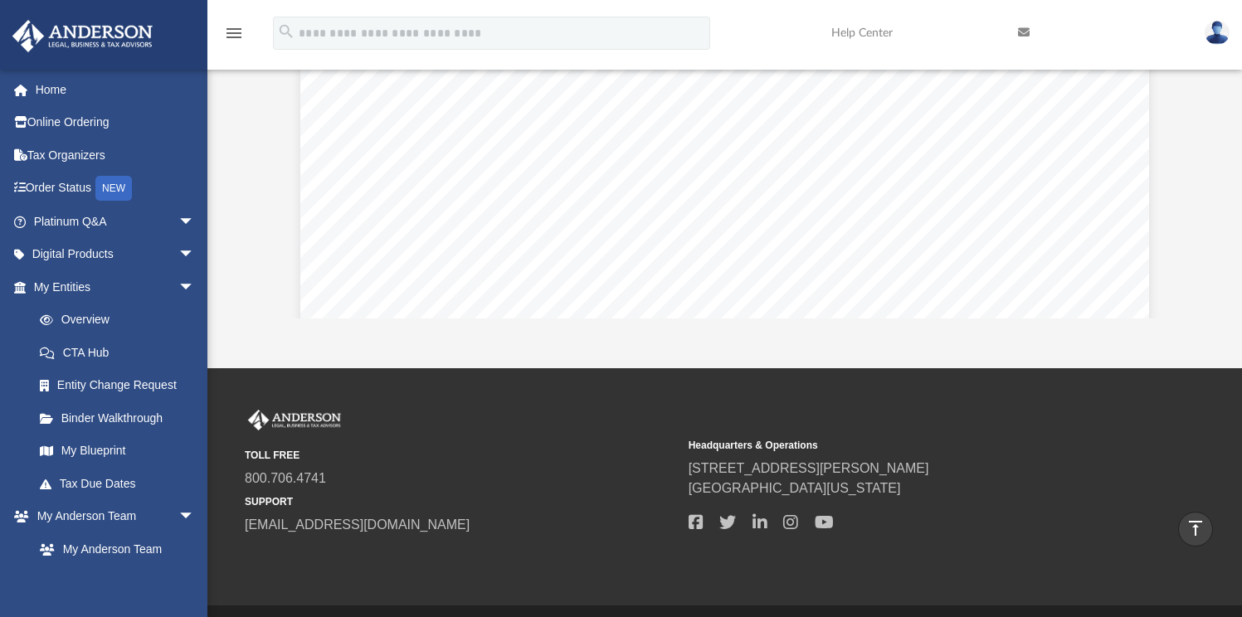
scroll to position [0, 0]
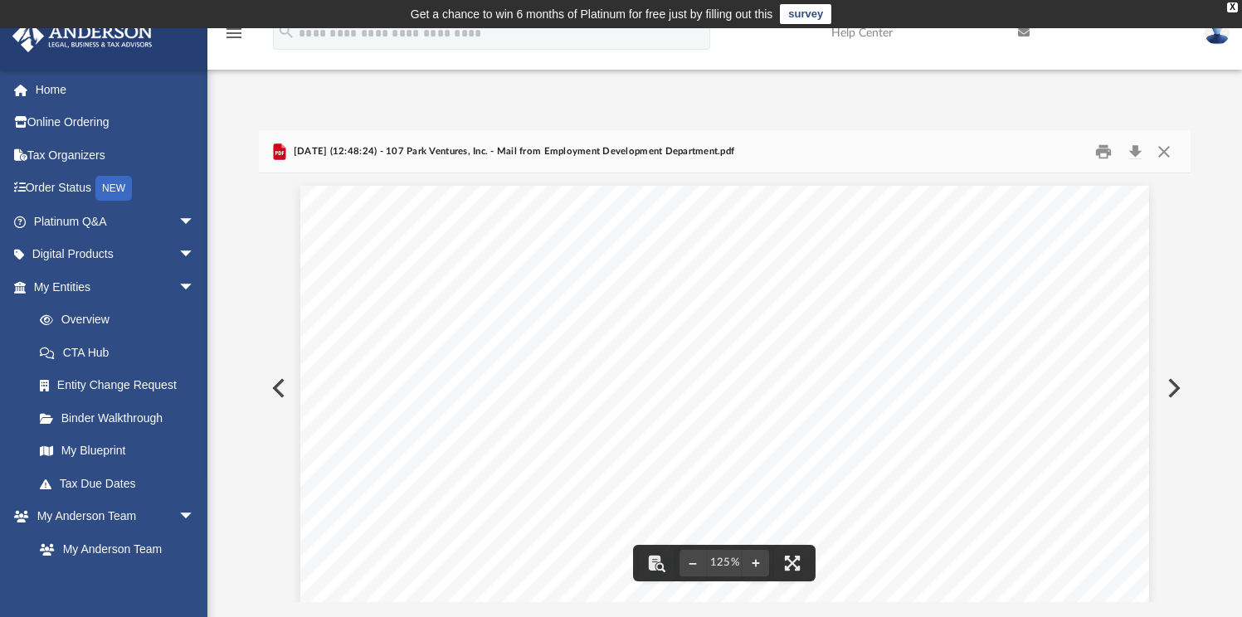
click at [1169, 391] on button "Preview" at bounding box center [1172, 388] width 36 height 46
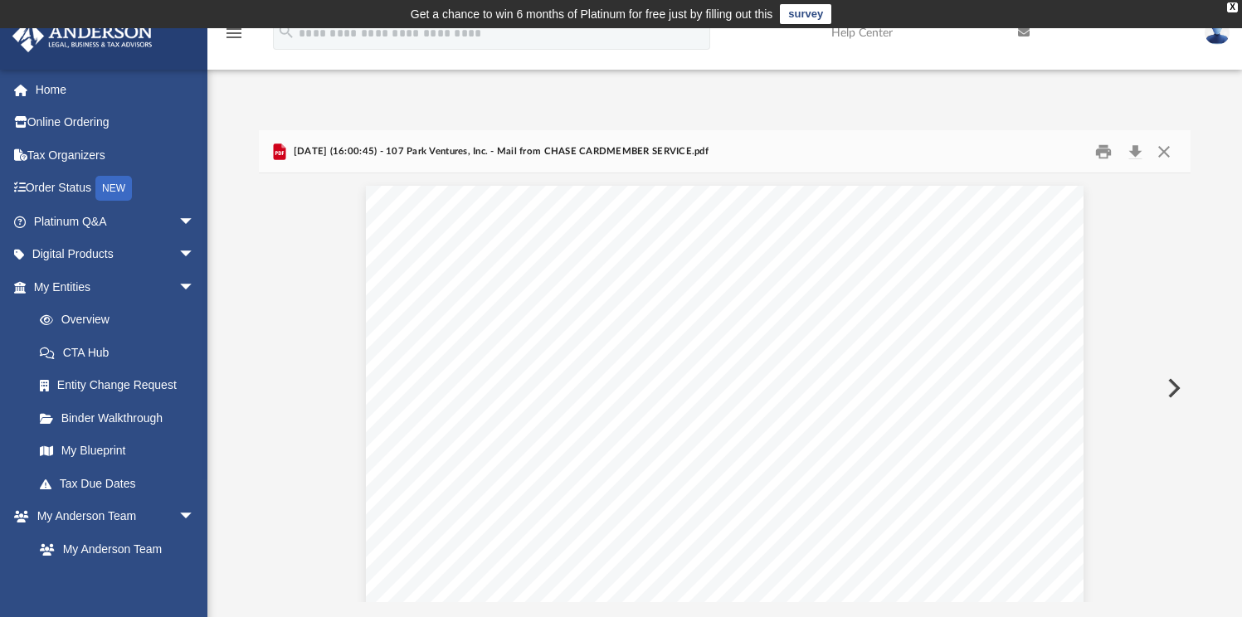
click at [1169, 391] on button "Preview" at bounding box center [1172, 388] width 36 height 46
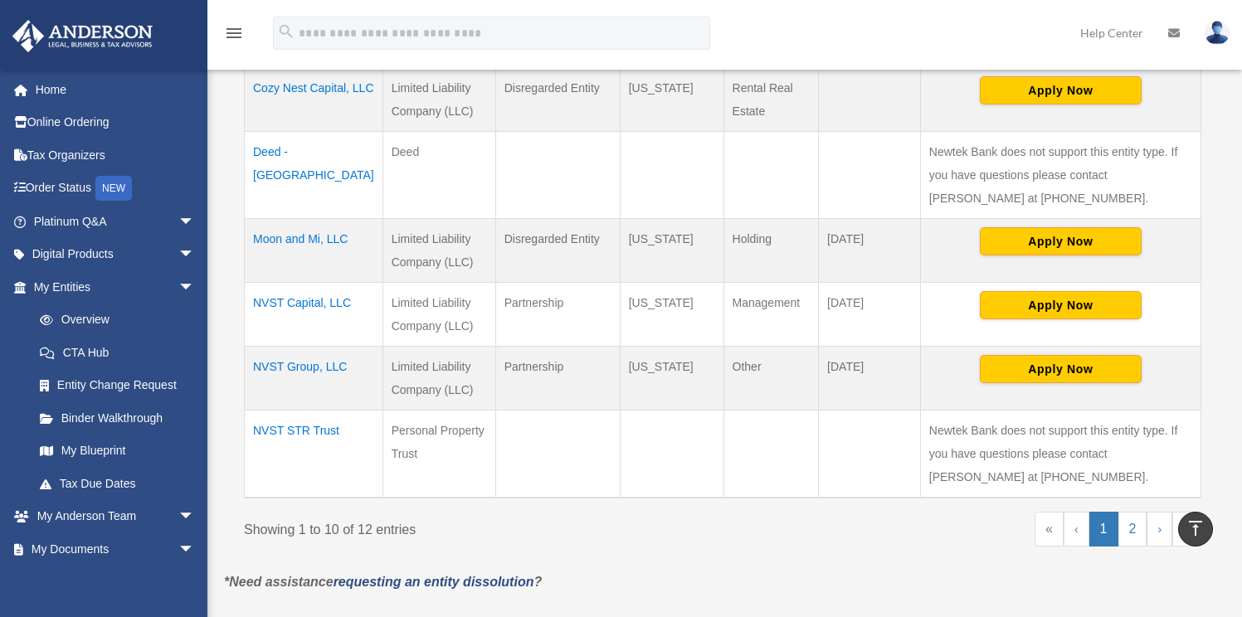
scroll to position [750, 0]
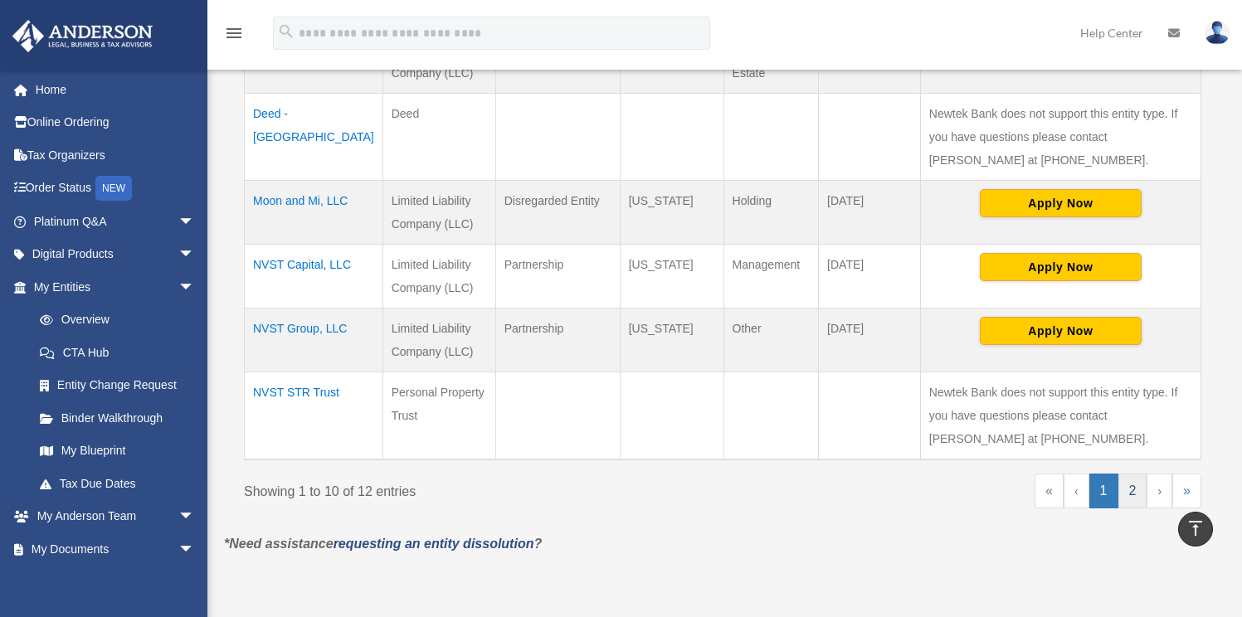
click at [1132, 488] on link "2" at bounding box center [1132, 491] width 29 height 35
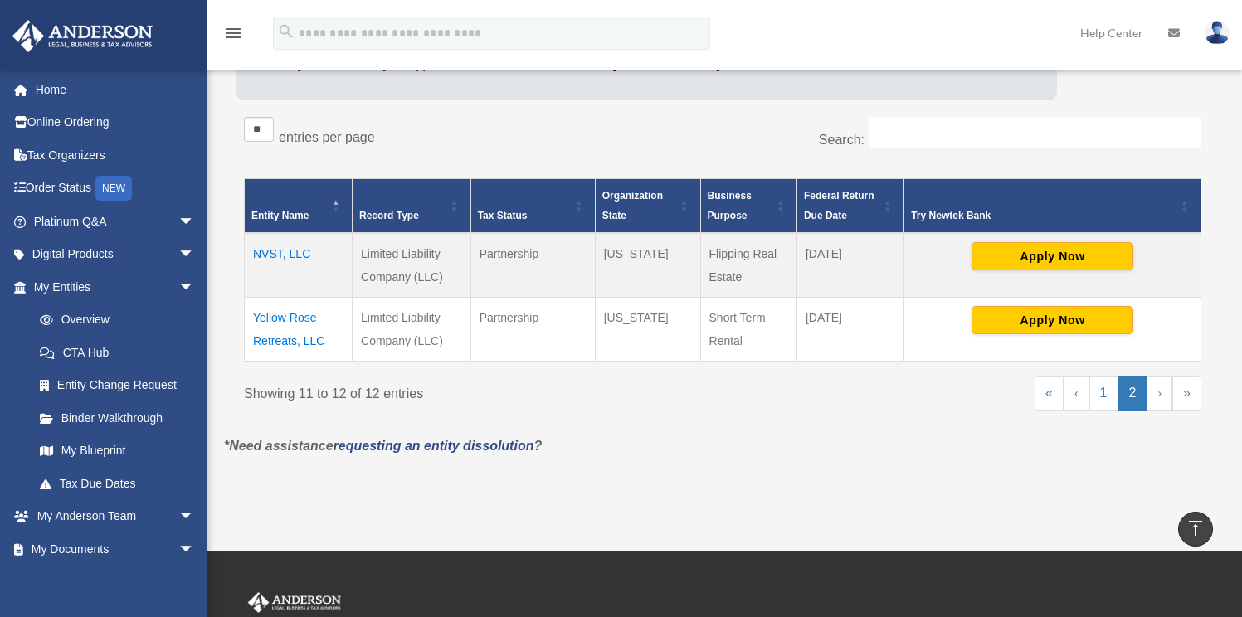
scroll to position [251, 0]
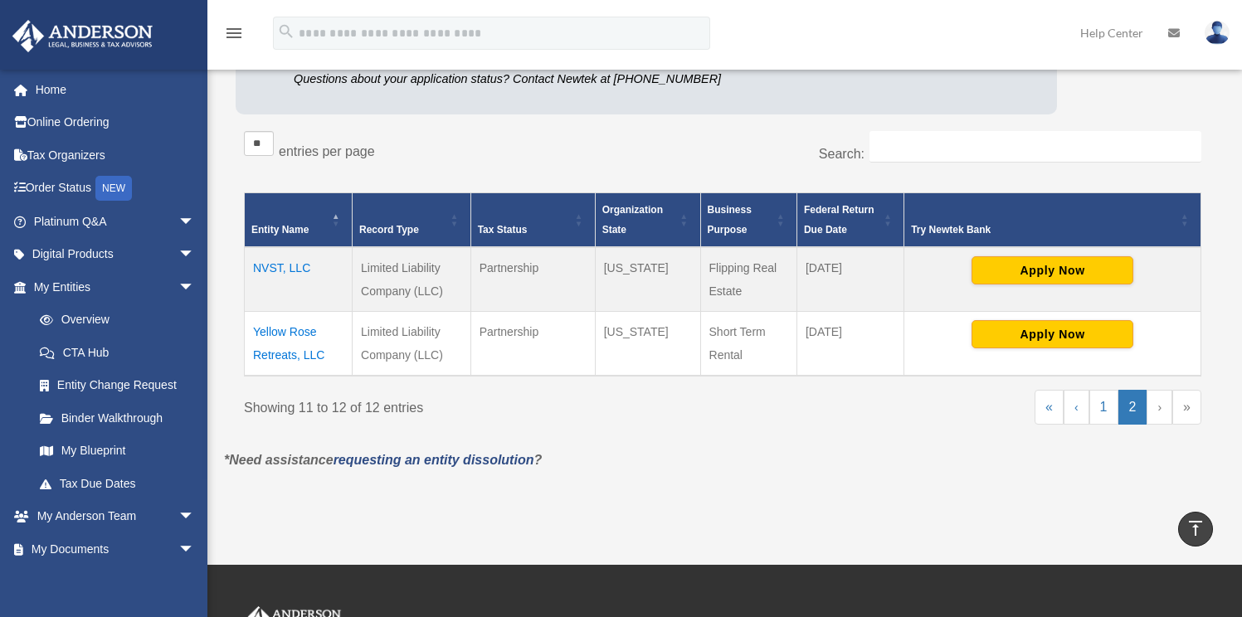
click at [269, 338] on td "Yellow Rose Retreats, LLC" at bounding box center [299, 343] width 108 height 65
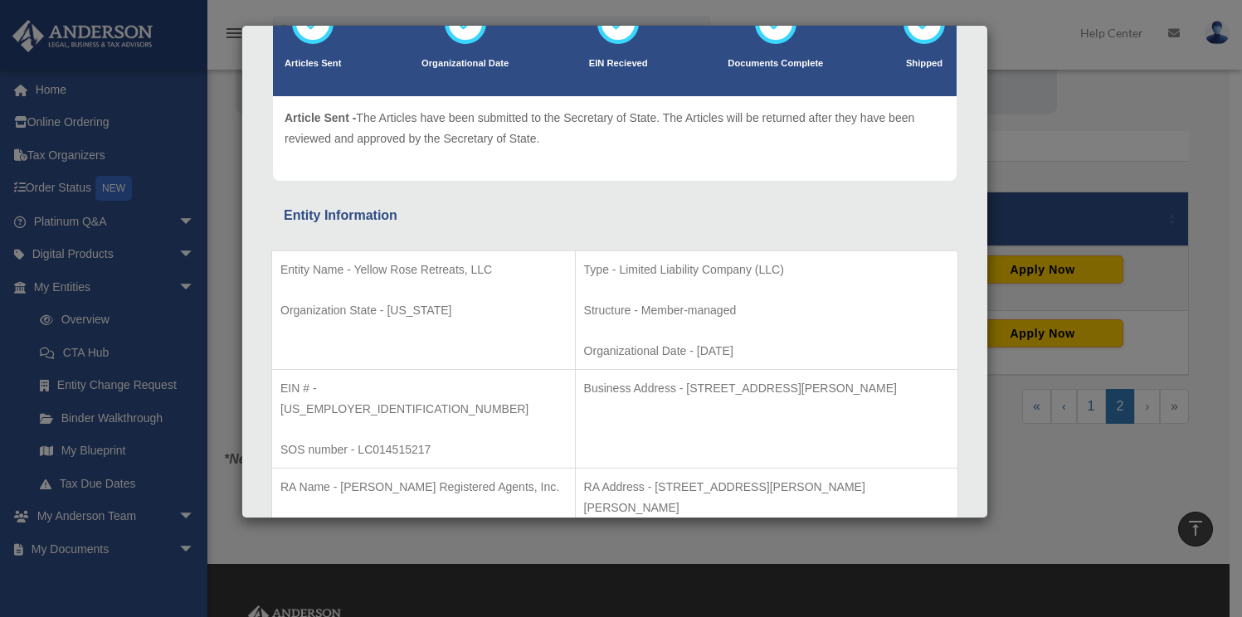
scroll to position [202, 0]
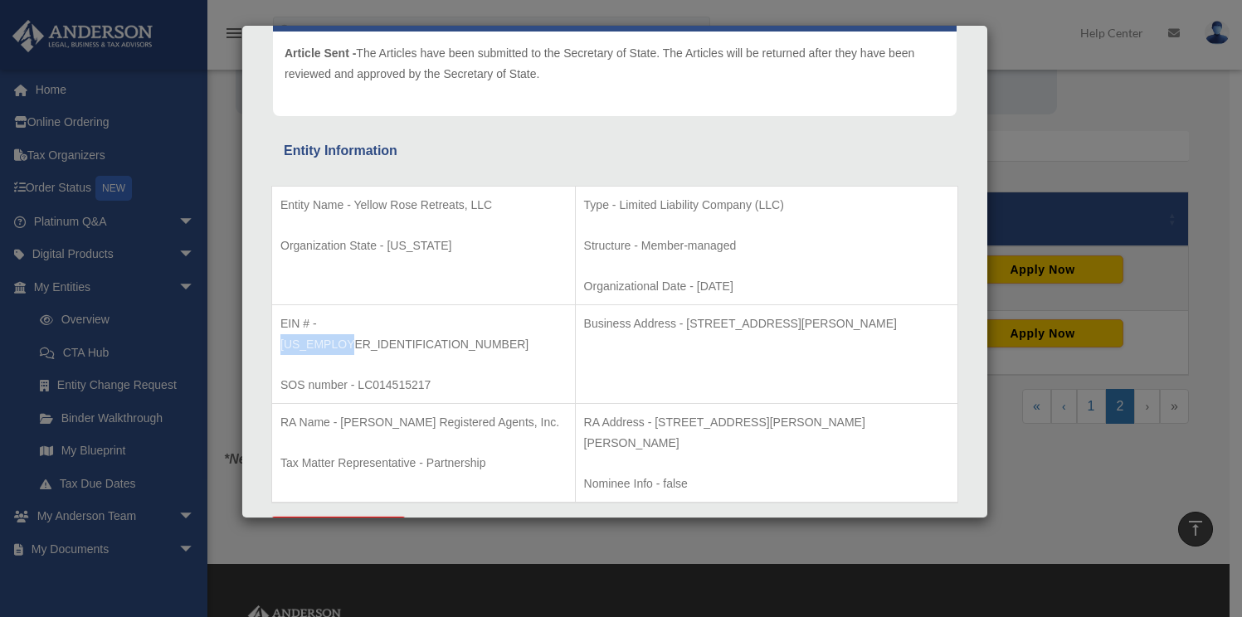
drag, startPoint x: 319, startPoint y: 323, endPoint x: 414, endPoint y: 325, distance: 94.6
click at [414, 325] on p "EIN # - 99-0440270" at bounding box center [423, 333] width 286 height 41
copy p "99-0440270"
click at [86, 177] on div "Details × Articles Sent Organizational Date" at bounding box center [621, 308] width 1242 height 617
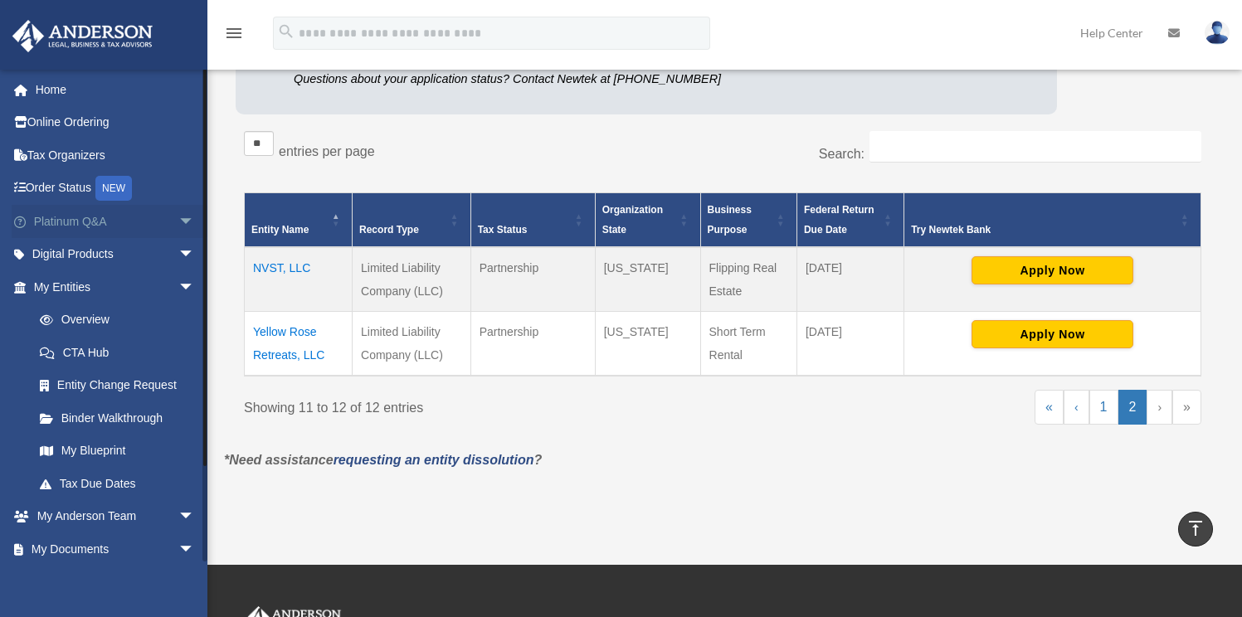
click at [86, 224] on link "Platinum Q&A arrow_drop_down" at bounding box center [116, 221] width 208 height 33
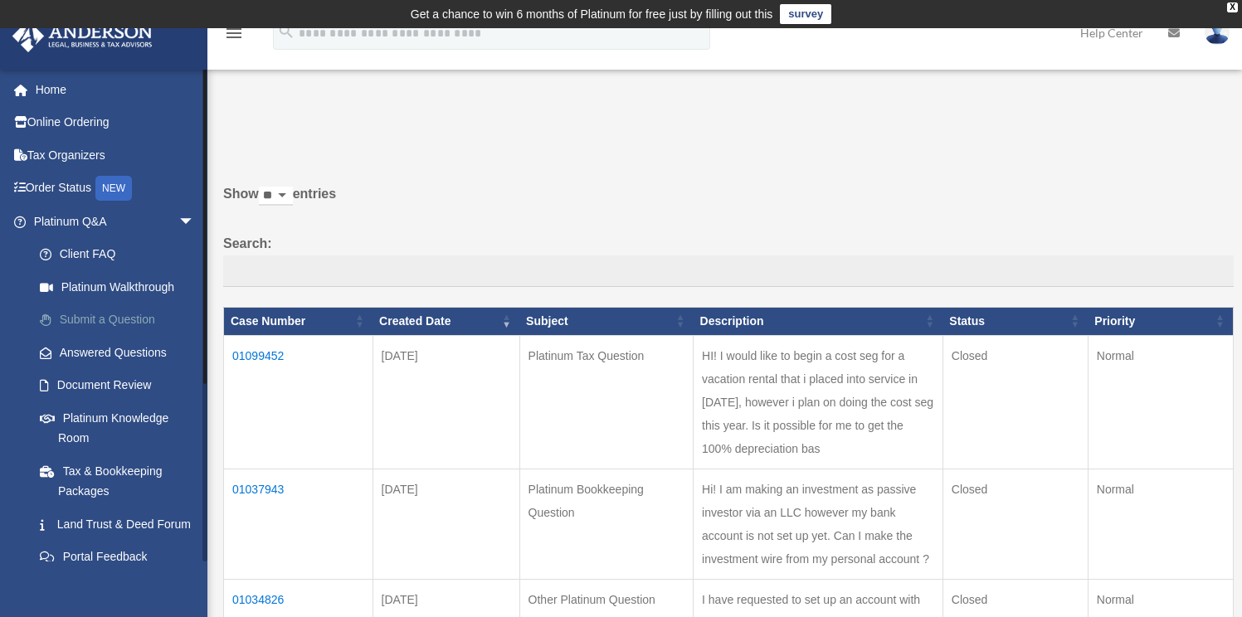
click at [110, 322] on link "Submit a Question" at bounding box center [121, 320] width 197 height 33
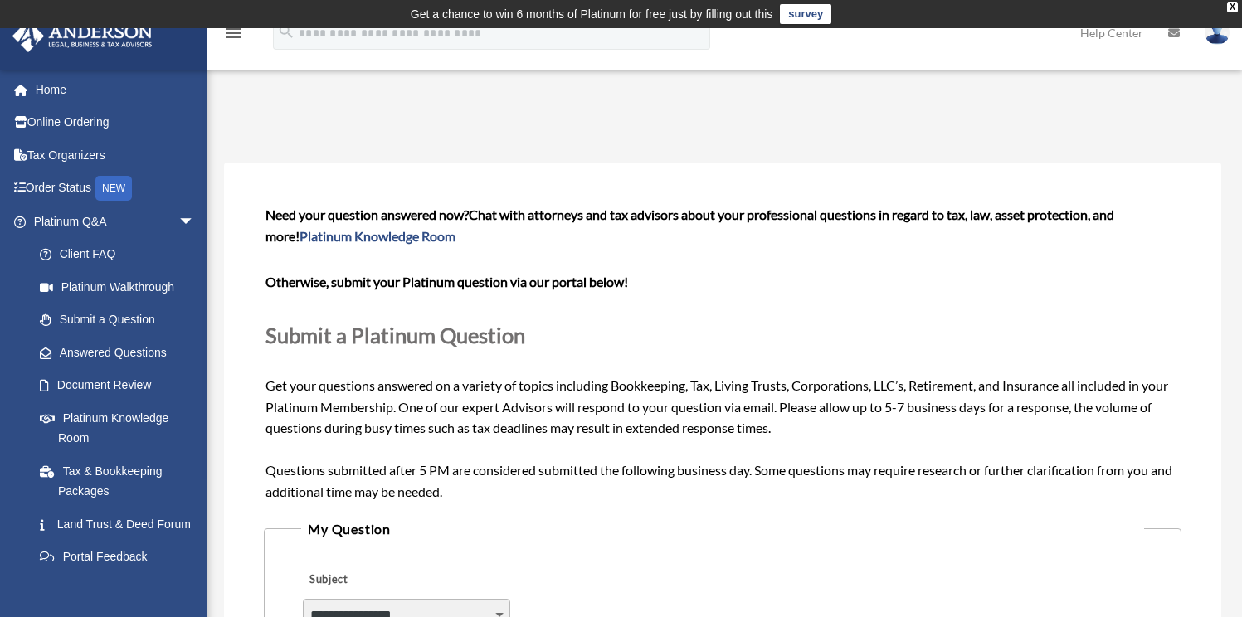
scroll to position [141, 0]
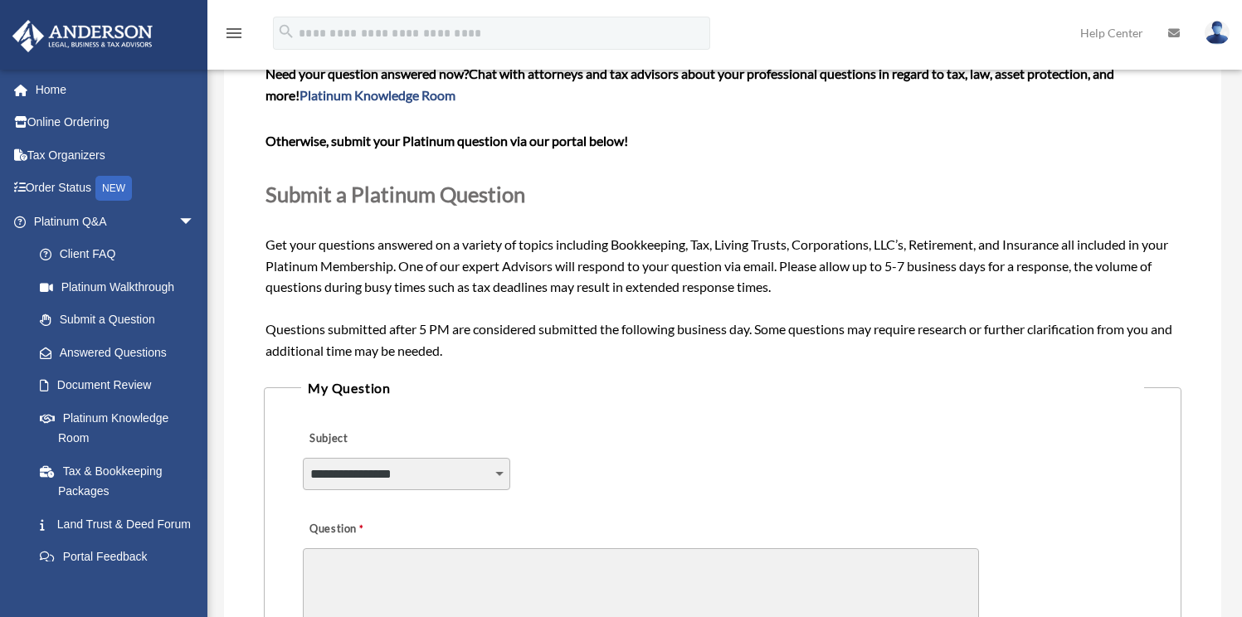
click at [388, 464] on select "**********" at bounding box center [406, 474] width 207 height 32
select select "******"
click at [303, 458] on select "**********" at bounding box center [406, 474] width 207 height 32
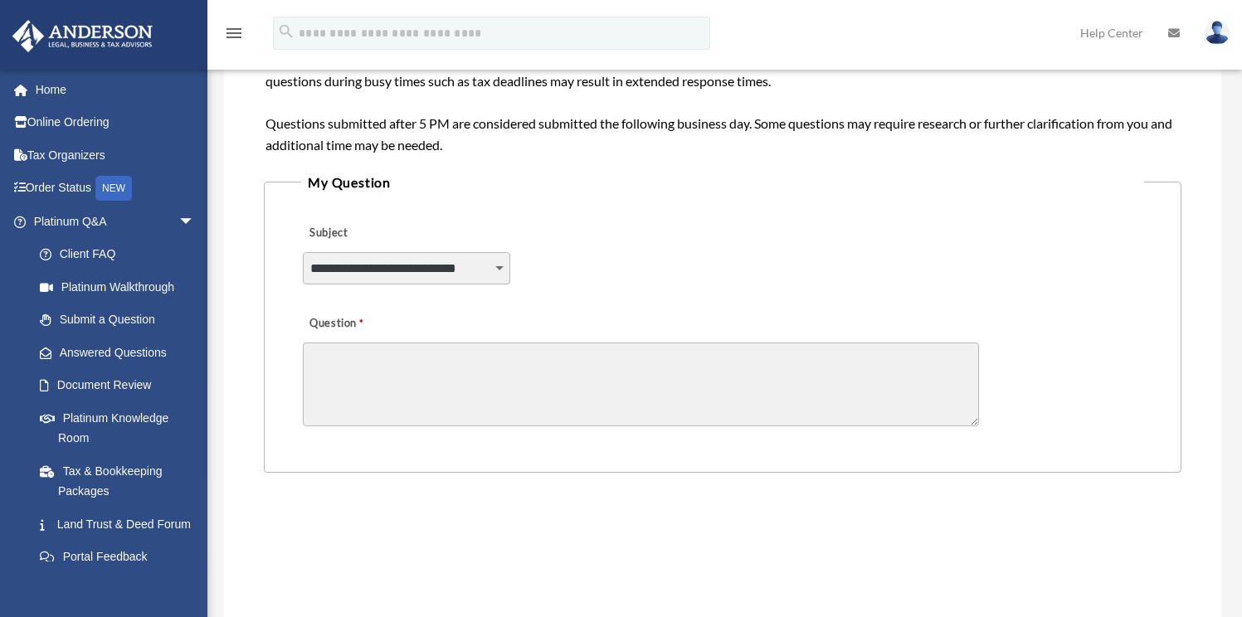
scroll to position [351, 0]
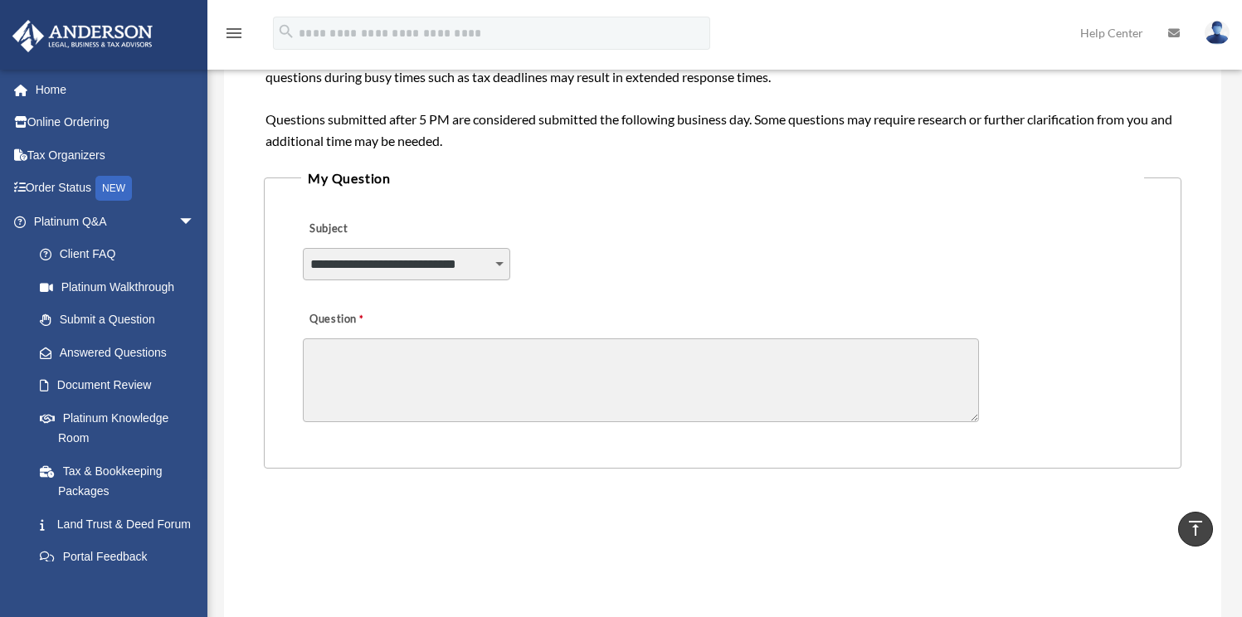
click at [416, 398] on textarea "Question" at bounding box center [641, 380] width 676 height 84
drag, startPoint x: 460, startPoint y: 397, endPoint x: 279, endPoint y: 393, distance: 181.7
click at [279, 393] on fieldset "**********" at bounding box center [722, 318] width 917 height 302
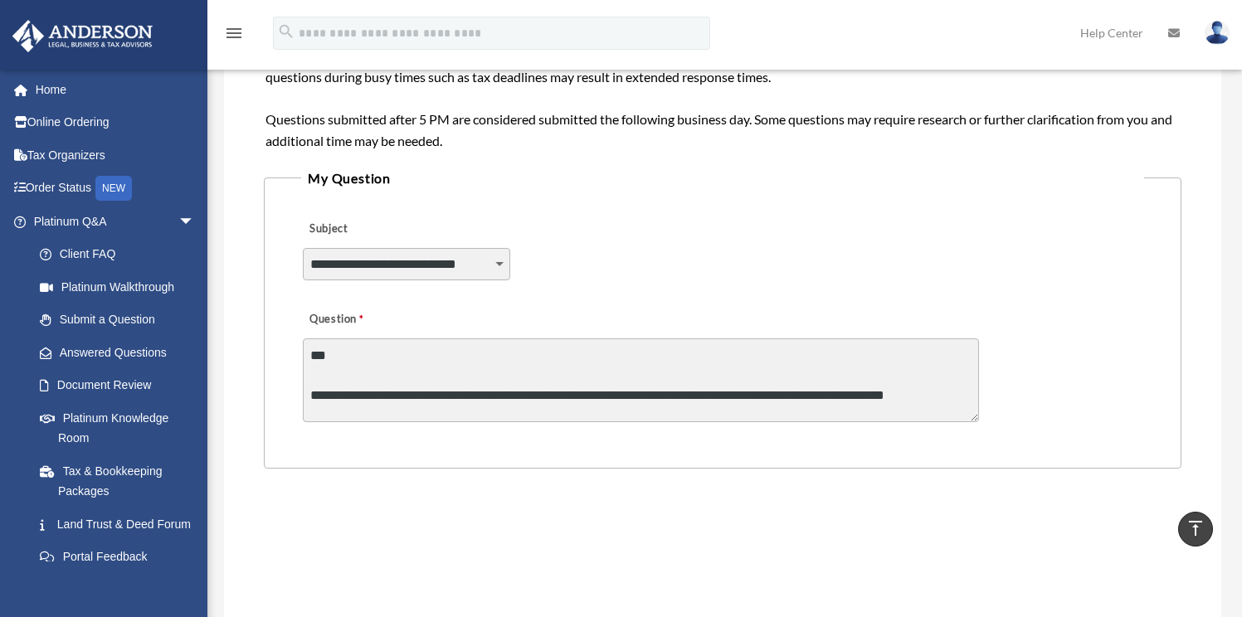
type textarea "**********"
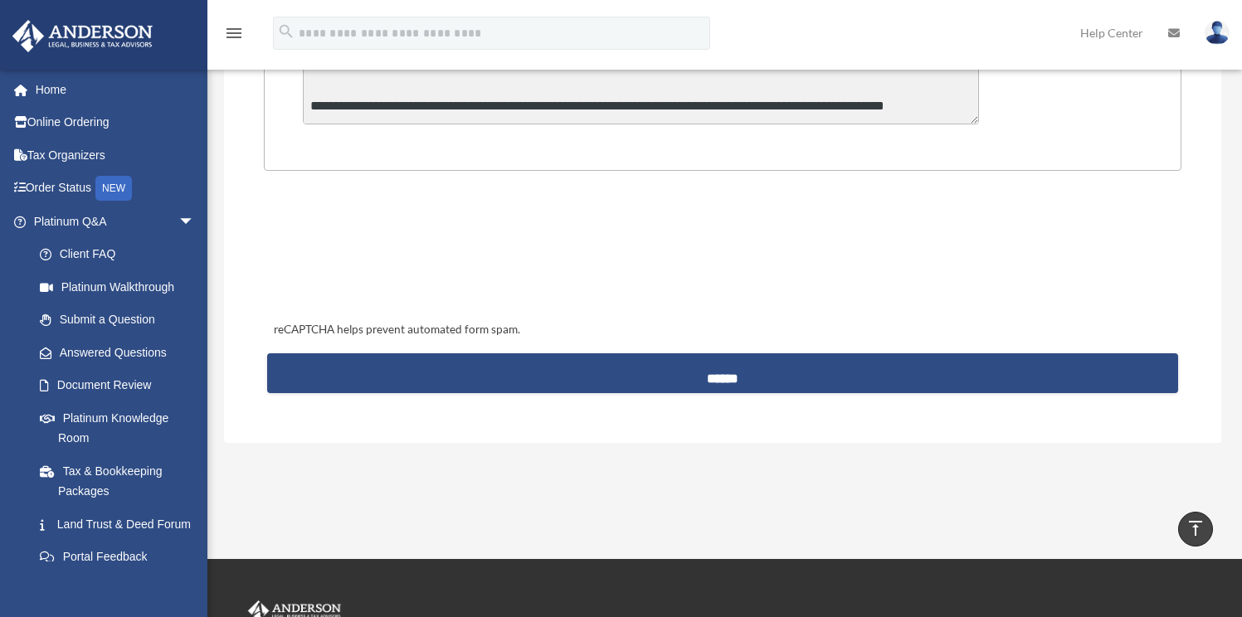
scroll to position [657, 0]
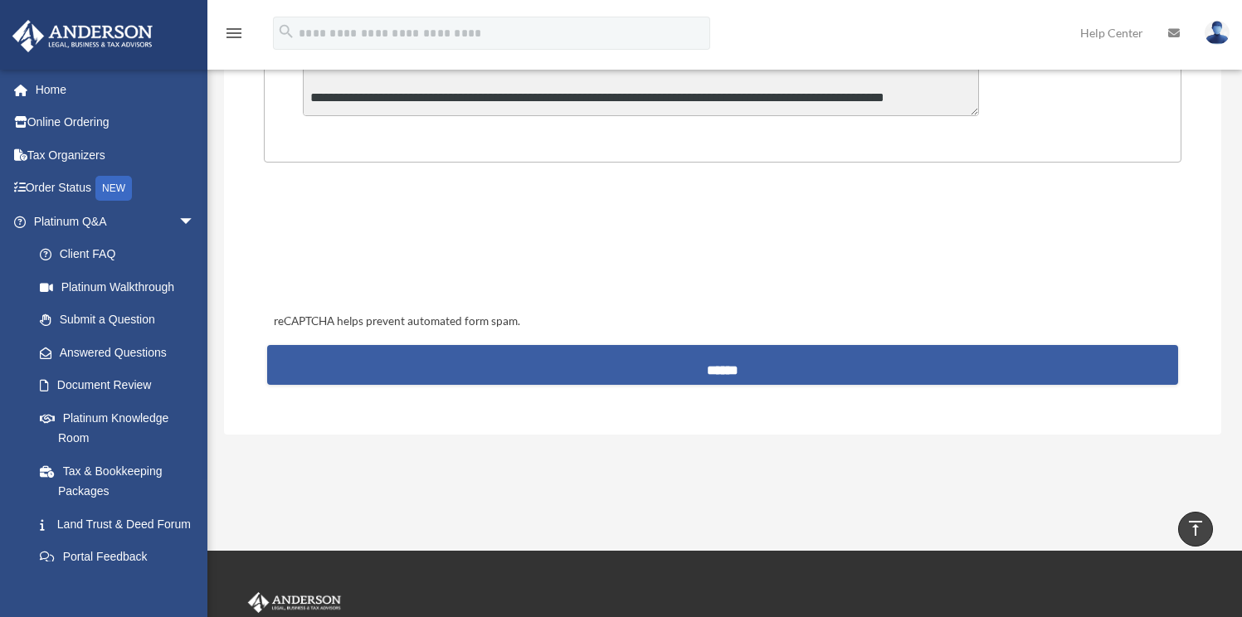
click at [556, 369] on input "******" at bounding box center [722, 365] width 911 height 40
